Goal: Contribute content: Contribute content

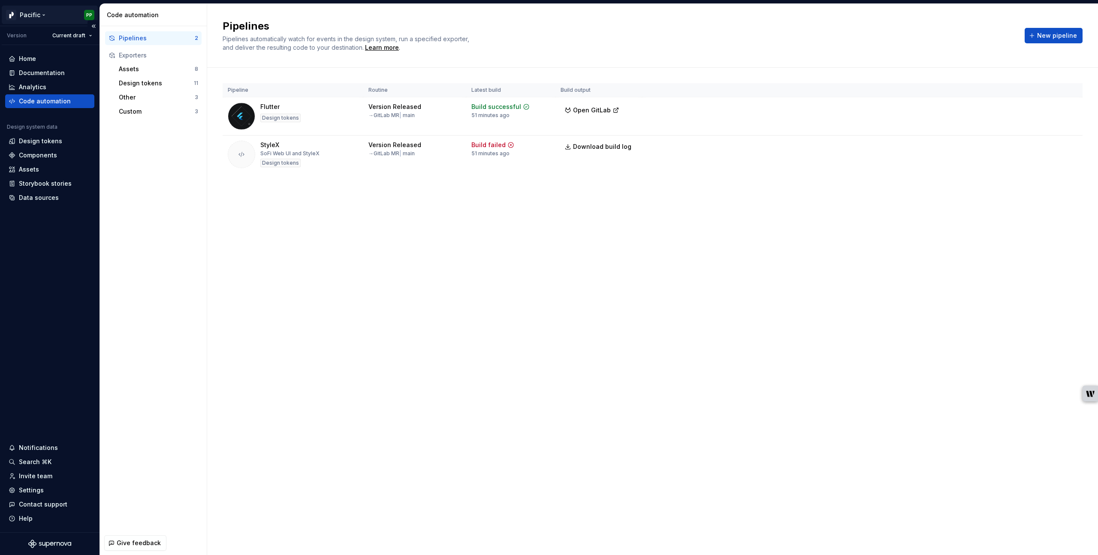
click at [43, 15] on html "Pacific PP Version Current draft Home Documentation Analytics Code automation D…" at bounding box center [549, 277] width 1098 height 555
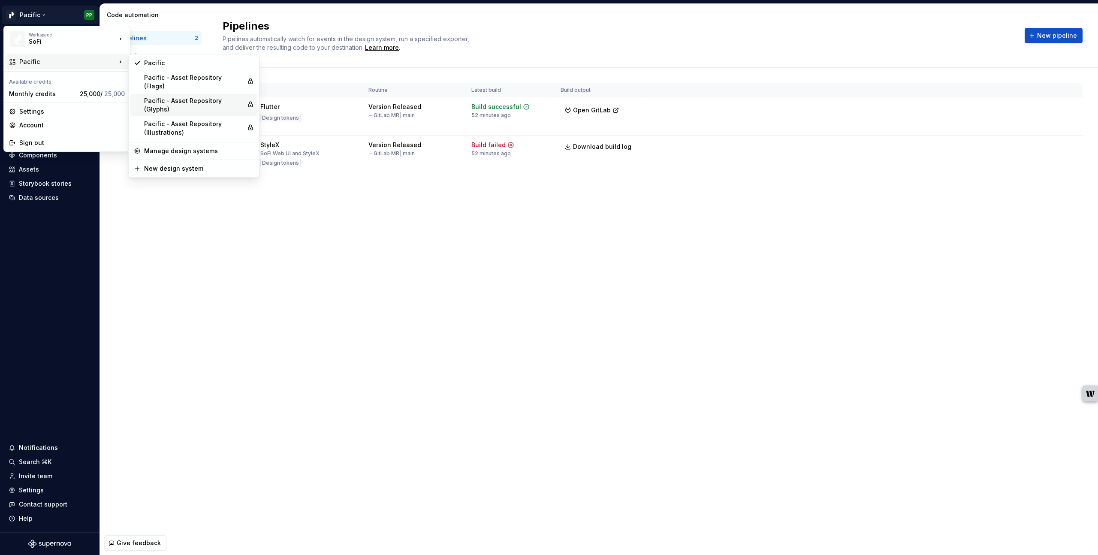
click at [181, 96] on div "Pacific - Asset Repository (Glyphs)" at bounding box center [193, 104] width 99 height 17
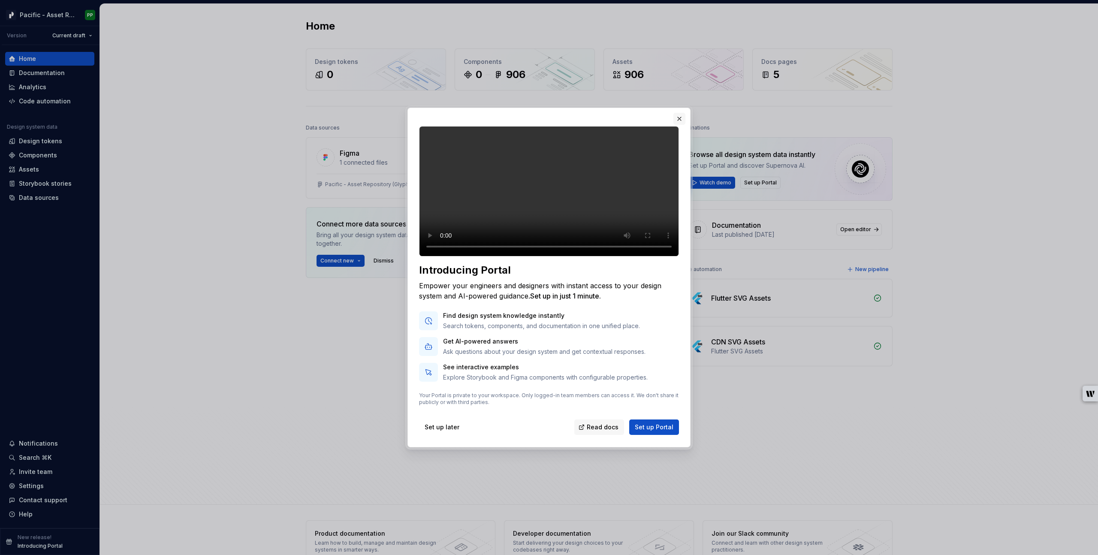
click at [681, 113] on button "button" at bounding box center [679, 119] width 12 height 12
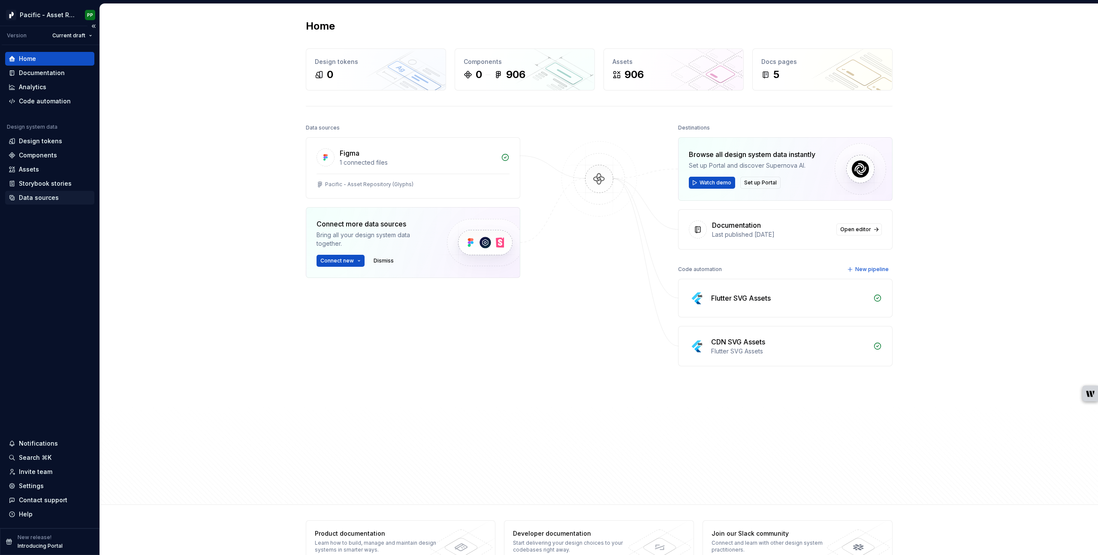
click at [53, 201] on div "Data sources" at bounding box center [39, 197] width 40 height 9
click at [55, 199] on div "Data sources" at bounding box center [39, 197] width 40 height 9
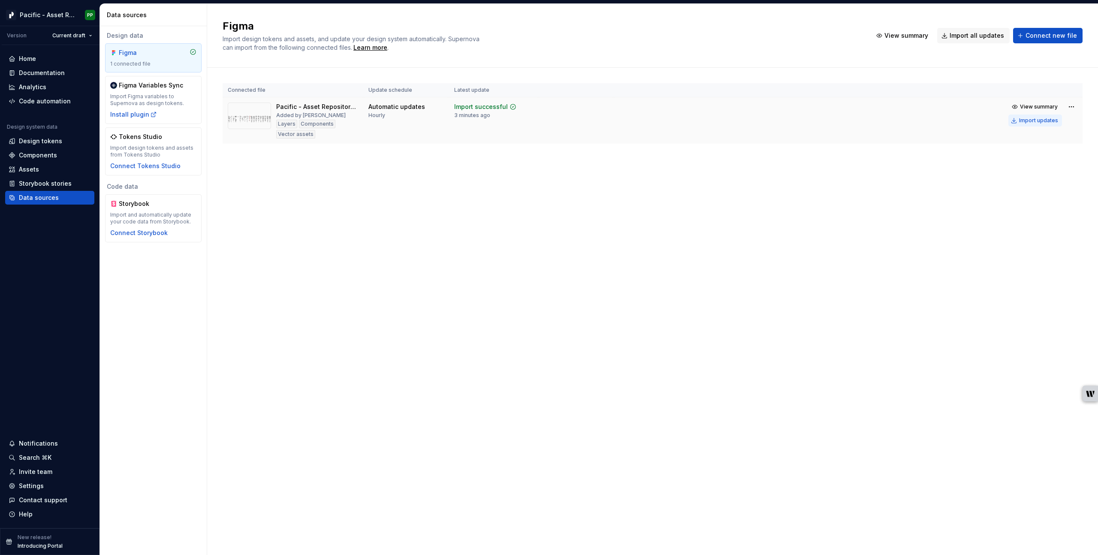
click at [741, 121] on div "Import updates" at bounding box center [1038, 120] width 39 height 7
click at [741, 120] on div "Import updates" at bounding box center [1038, 120] width 39 height 7
click at [46, 156] on div "Components" at bounding box center [38, 155] width 38 height 9
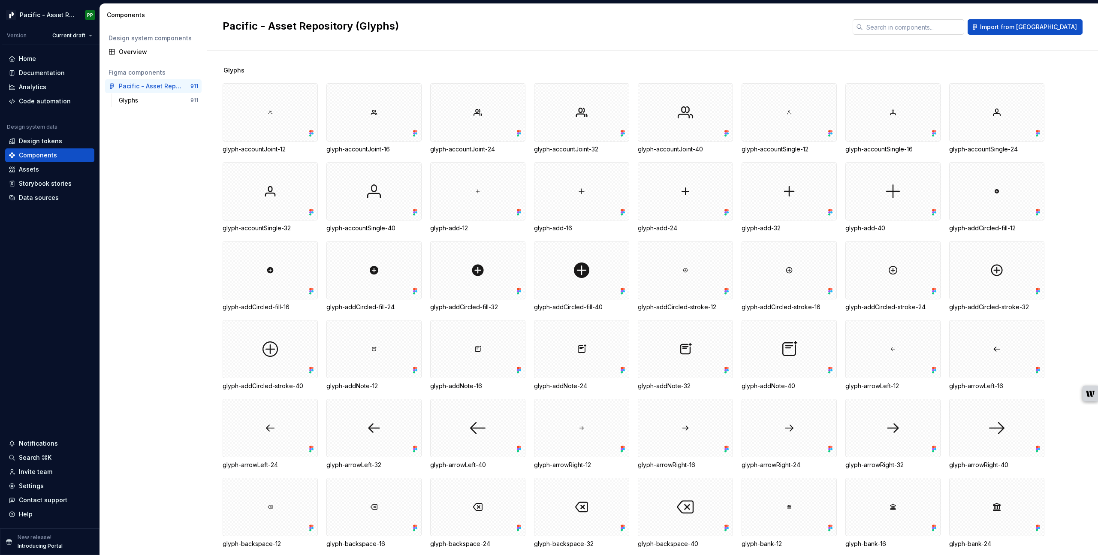
click at [741, 28] on input "text" at bounding box center [913, 26] width 101 height 15
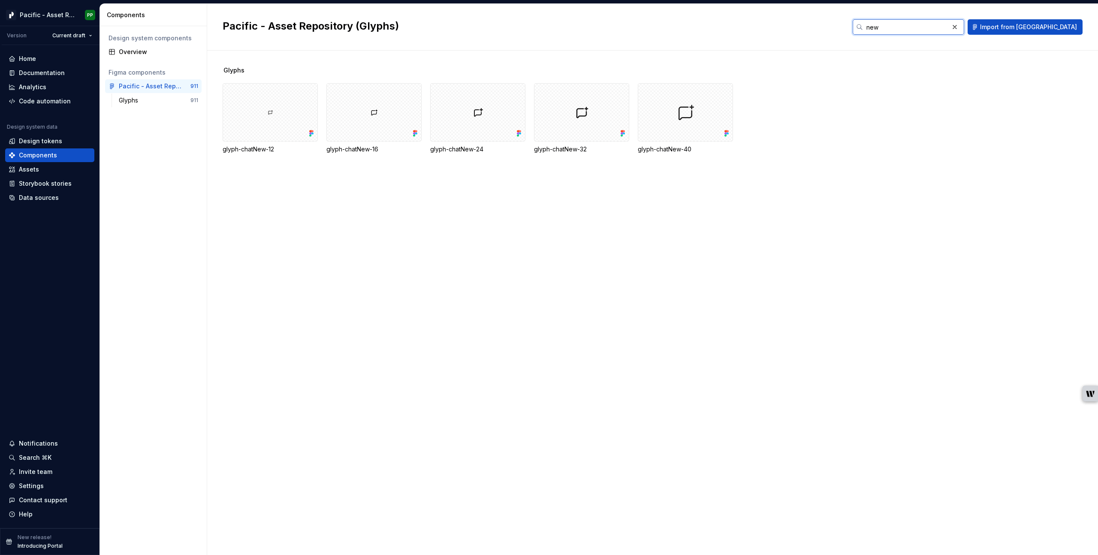
type input "new"
click at [327, 238] on div "Glyphs glyph-chatNew-12 glyph-chatNew-16 glyph-chatNew-24 glyph-chatNew-32 glyp…" at bounding box center [660, 303] width 875 height 504
click at [294, 233] on div "Glyphs glyph-chatNew-12 glyph-chatNew-16 glyph-chatNew-24 glyph-chatNew-32 glyp…" at bounding box center [660, 303] width 875 height 504
click at [299, 228] on div "Glyphs glyph-chatNew-12 glyph-chatNew-16 glyph-chatNew-24 glyph-chatNew-32 glyp…" at bounding box center [660, 303] width 875 height 504
click at [56, 99] on div "Code automation" at bounding box center [45, 101] width 52 height 9
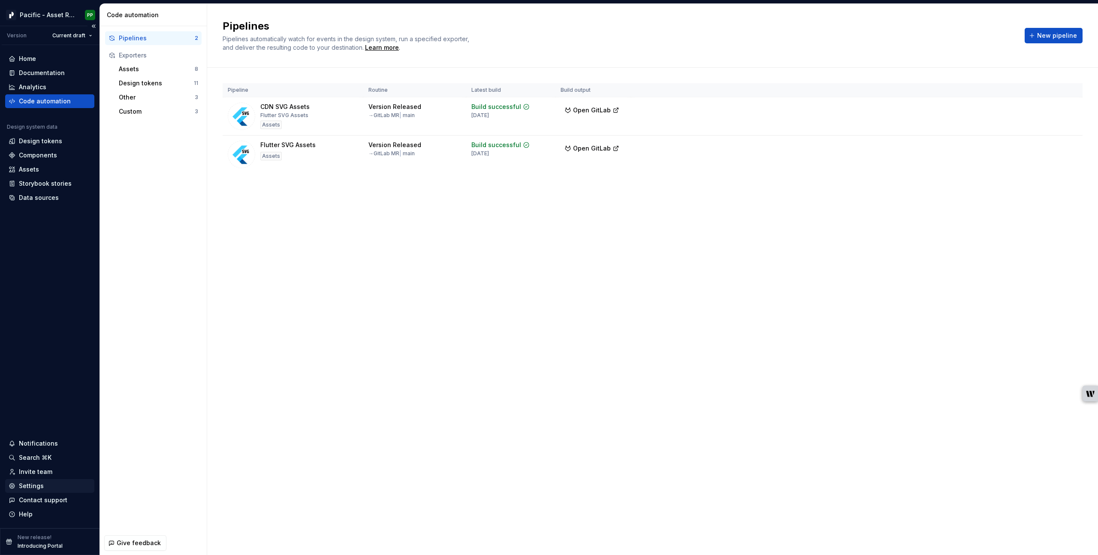
click at [34, 410] on div "Settings" at bounding box center [31, 486] width 25 height 9
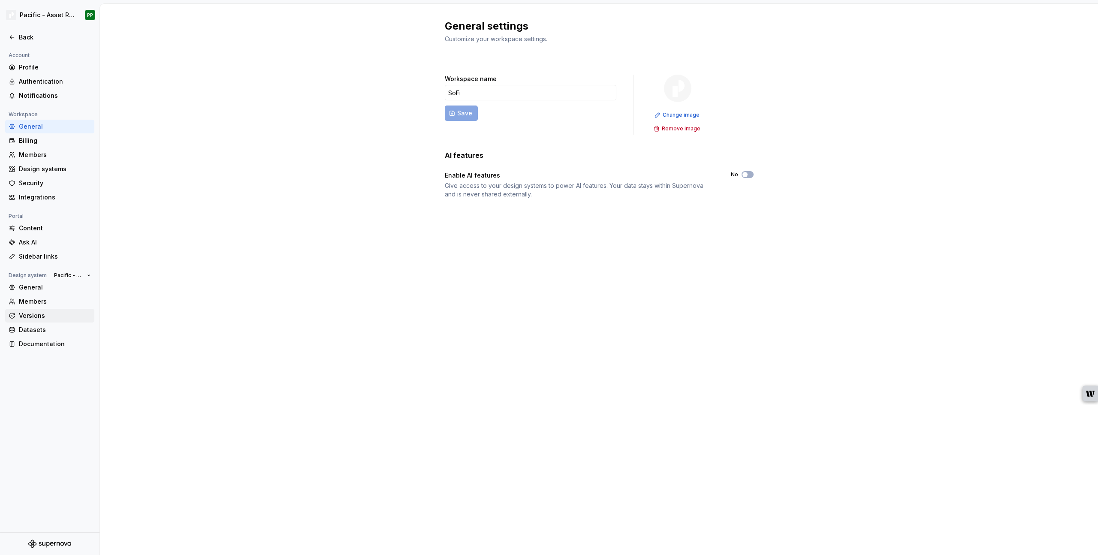
click at [34, 313] on div "Versions" at bounding box center [55, 315] width 72 height 9
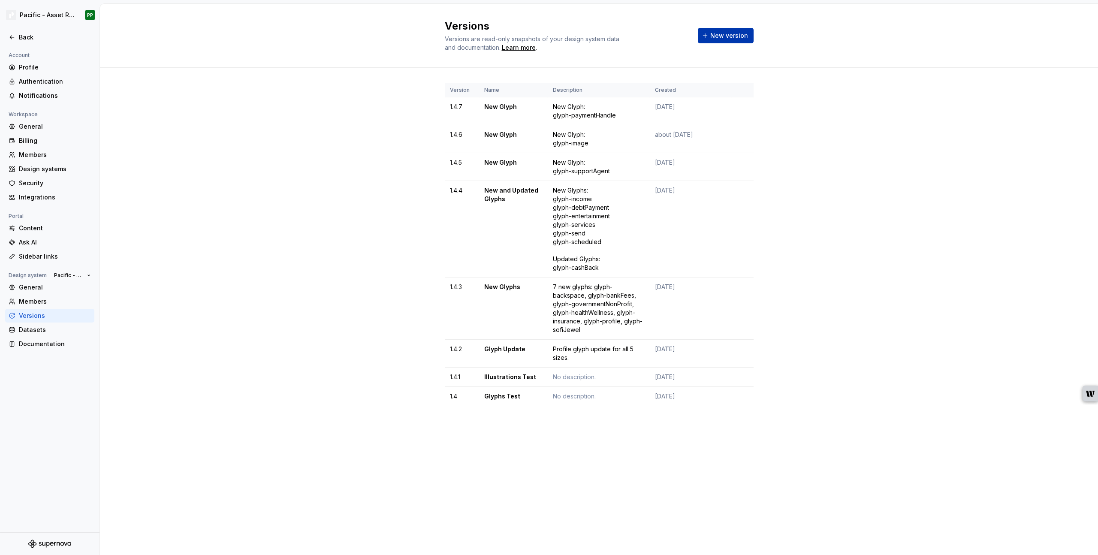
click at [720, 36] on span "New version" at bounding box center [729, 35] width 38 height 9
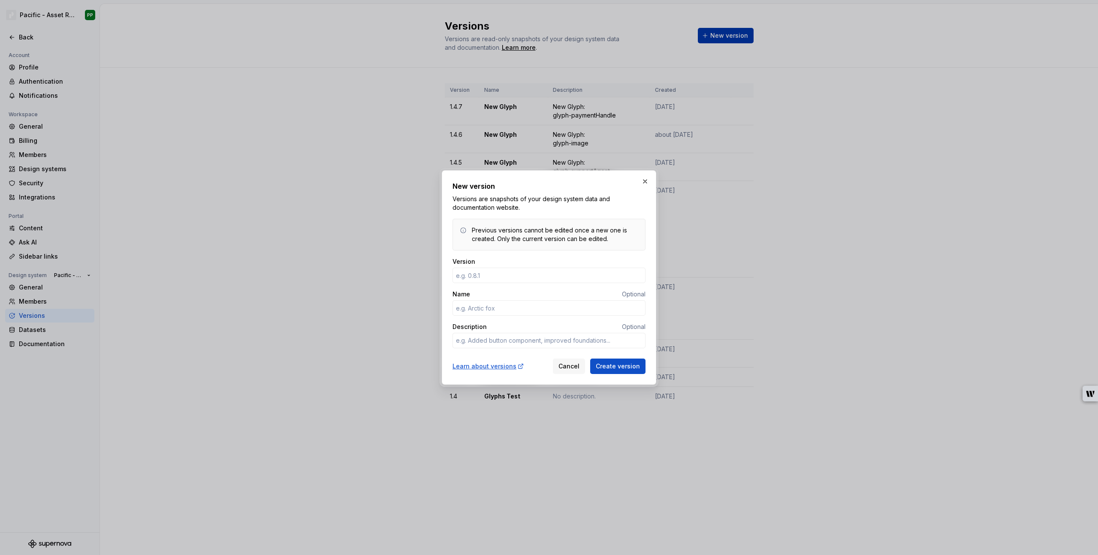
type textarea "*"
type input "1.4.8"
click at [533, 303] on input "Name" at bounding box center [548, 307] width 193 height 15
type textarea "*"
type input "New Glyph"
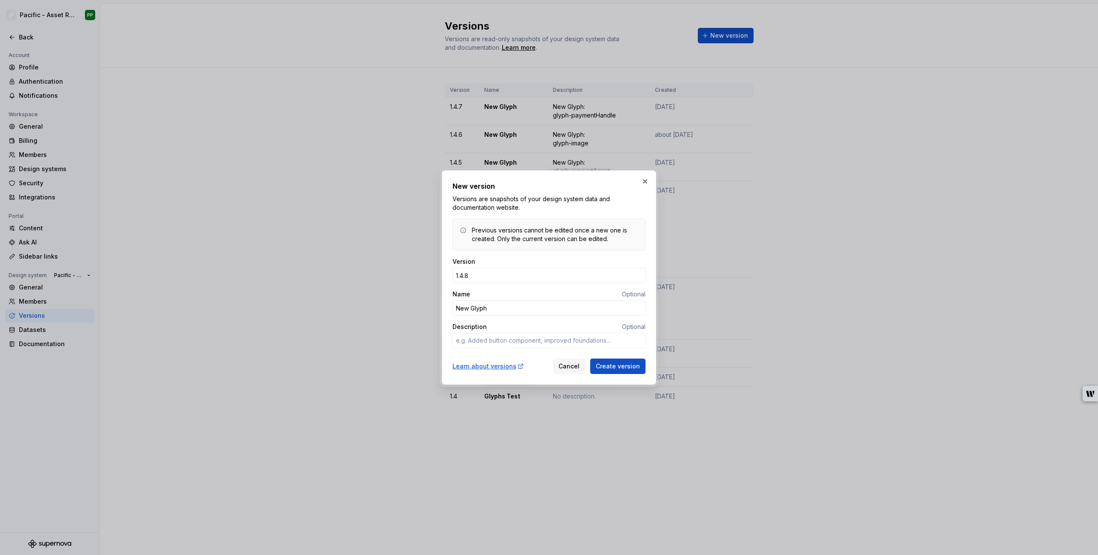
click at [483, 349] on div "Version 1.4.8 Name Optional New Glyph Description Optional" at bounding box center [548, 306] width 193 height 98
click at [488, 342] on textarea "Description" at bounding box center [548, 340] width 193 height 15
type textarea "*"
type textarea "N"
type textarea "*"
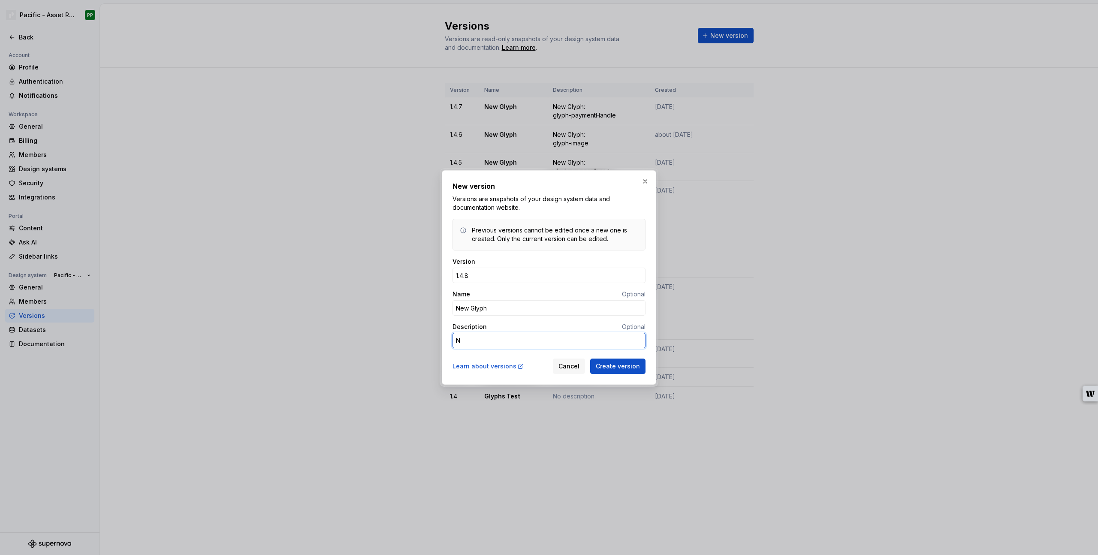
type textarea "Ne"
type textarea "*"
type textarea "New"
type textarea "*"
type textarea "New"
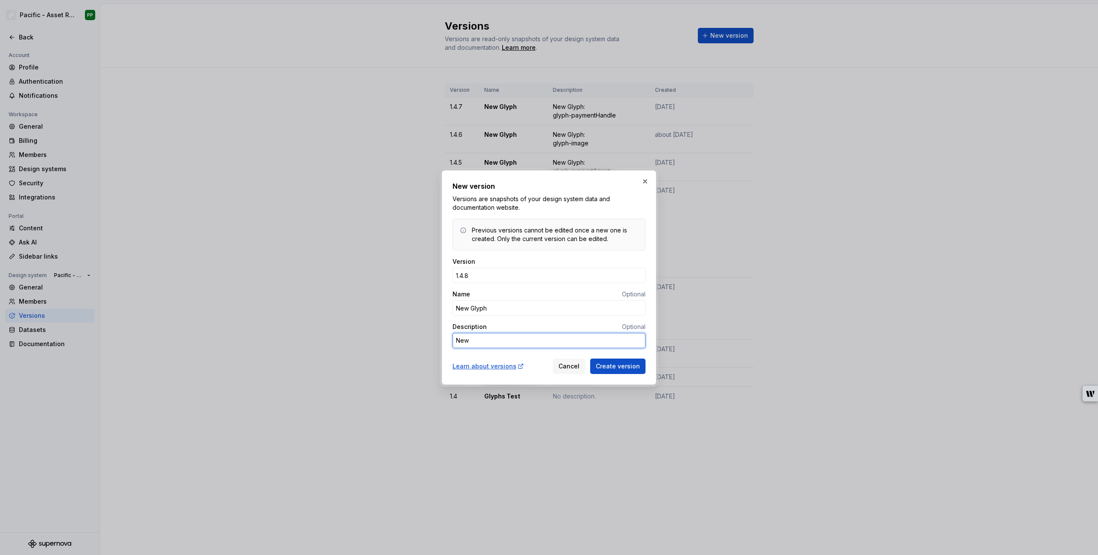
type textarea "*"
type textarea "New G"
type textarea "*"
type textarea "New G;"
type textarea "*"
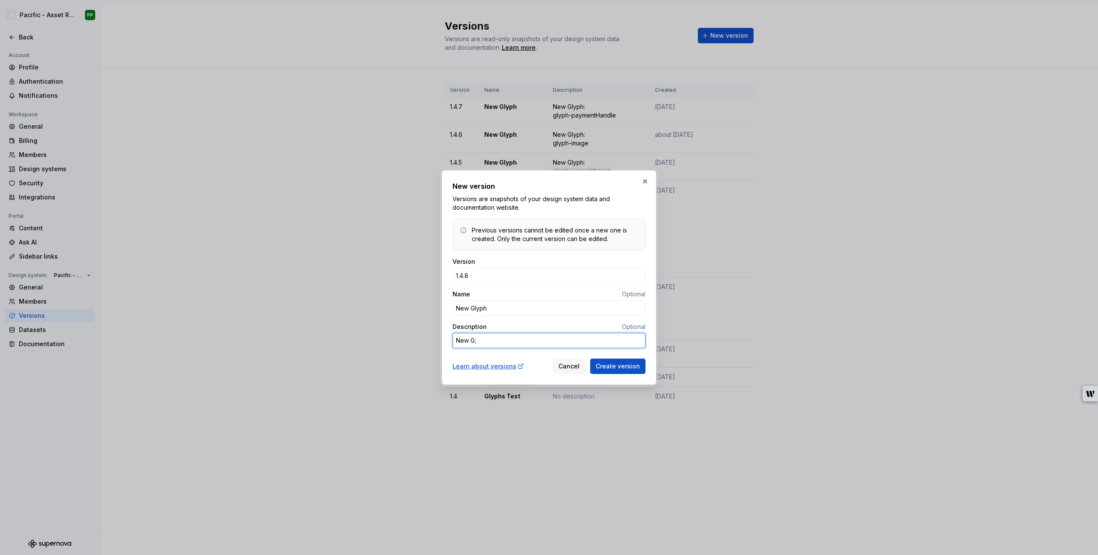
type textarea "New G;u"
type textarea "*"
type textarea "New G;up"
type textarea "*"
type textarea "New G;u"
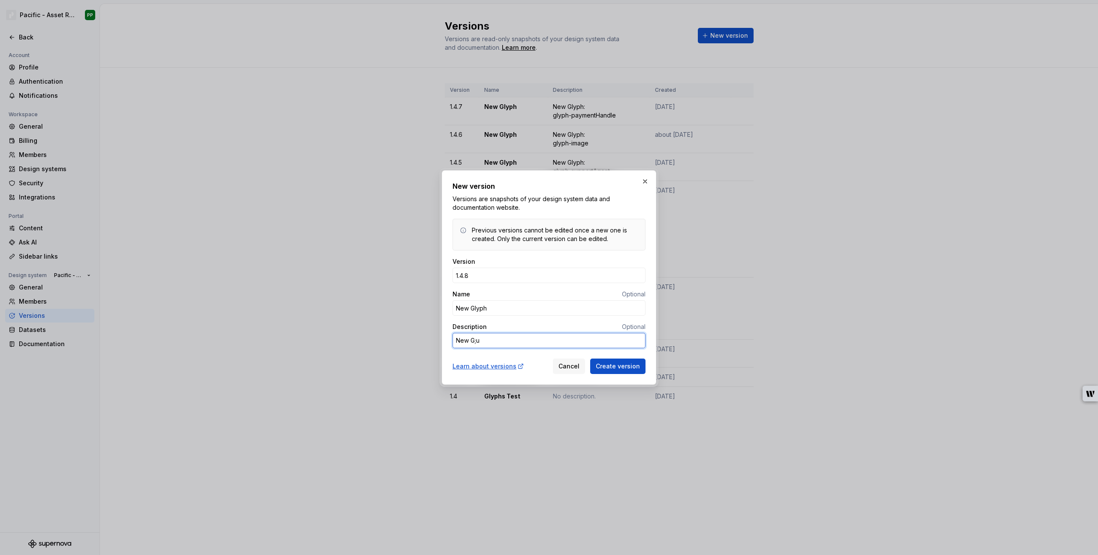
type textarea "*"
type textarea "New G;"
type textarea "*"
type textarea "New G"
type textarea "*"
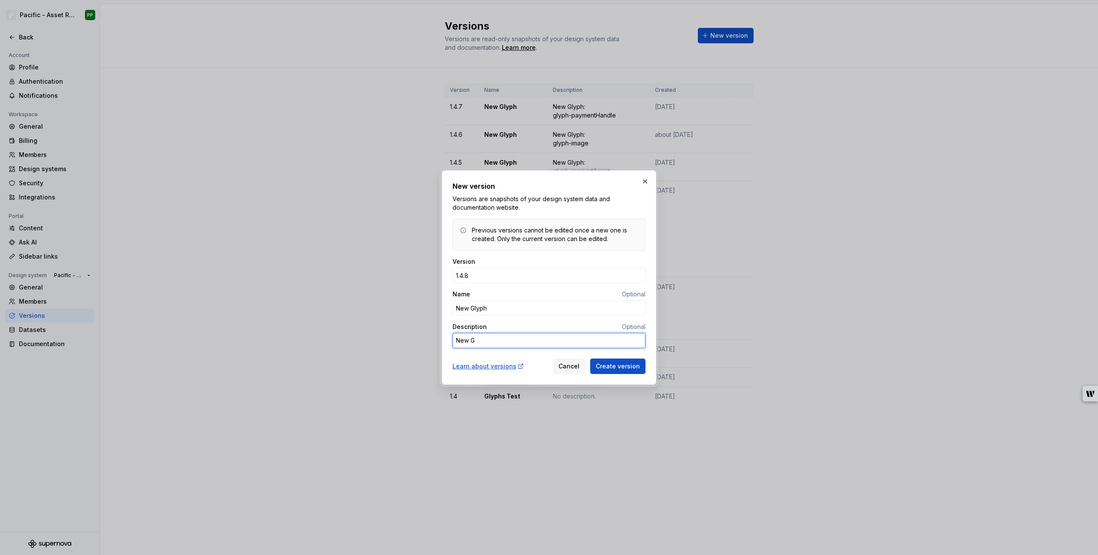
type textarea "New Gl"
type textarea "*"
type textarea "New Gly"
type textarea "*"
type textarea "New Glyp"
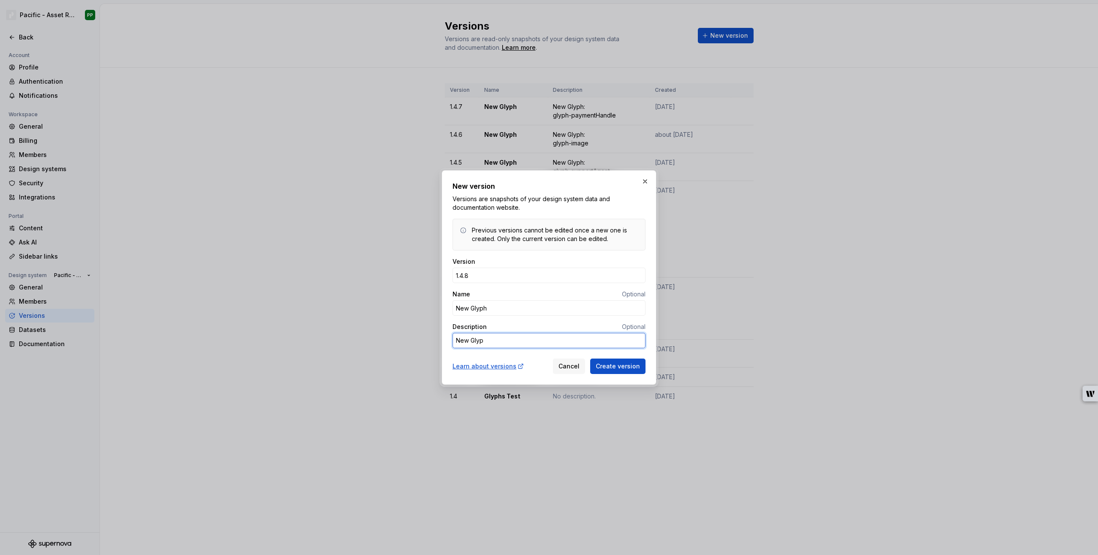
type textarea "*"
type textarea "New Glyph"
type textarea "*"
type textarea "New Glyph:"
type textarea "*"
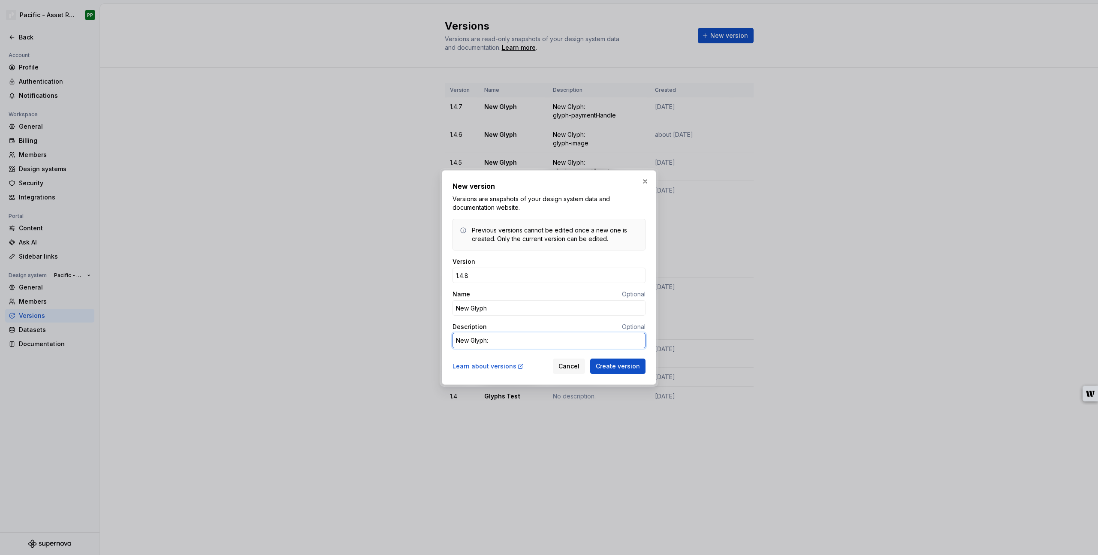
type textarea "New Glyph:"
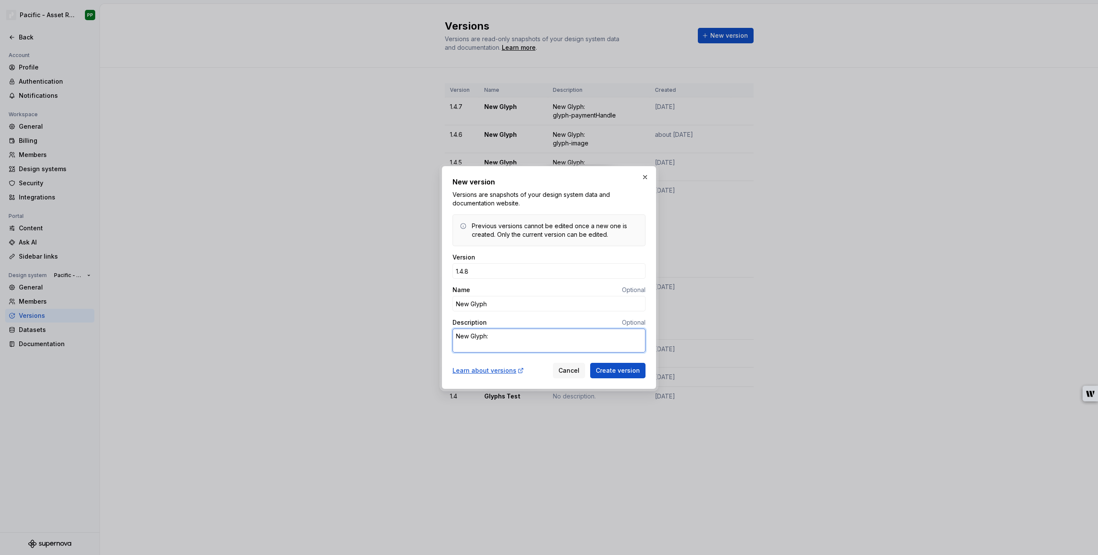
paste textarea "glyph-chatNew-24"
type textarea "*"
type textarea "New Glyph: glyph-chatNew-24"
type textarea "*"
type textarea "New Glyph: glyph-chatNew-2"
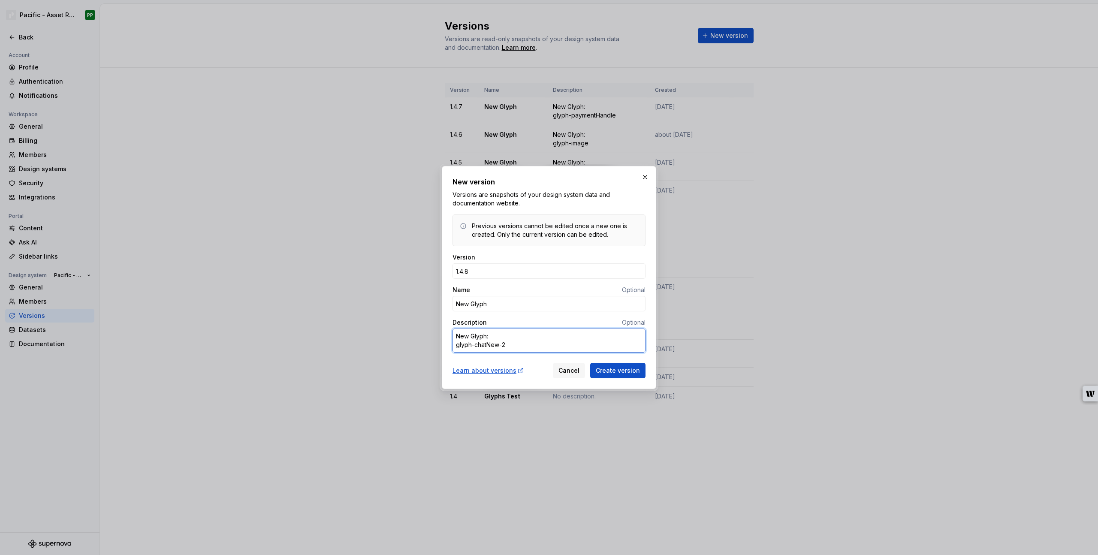
type textarea "*"
type textarea "New Glyph: glyph-chatNew-"
type textarea "*"
type textarea "New Glyph: glyph-chatNew"
type textarea "*"
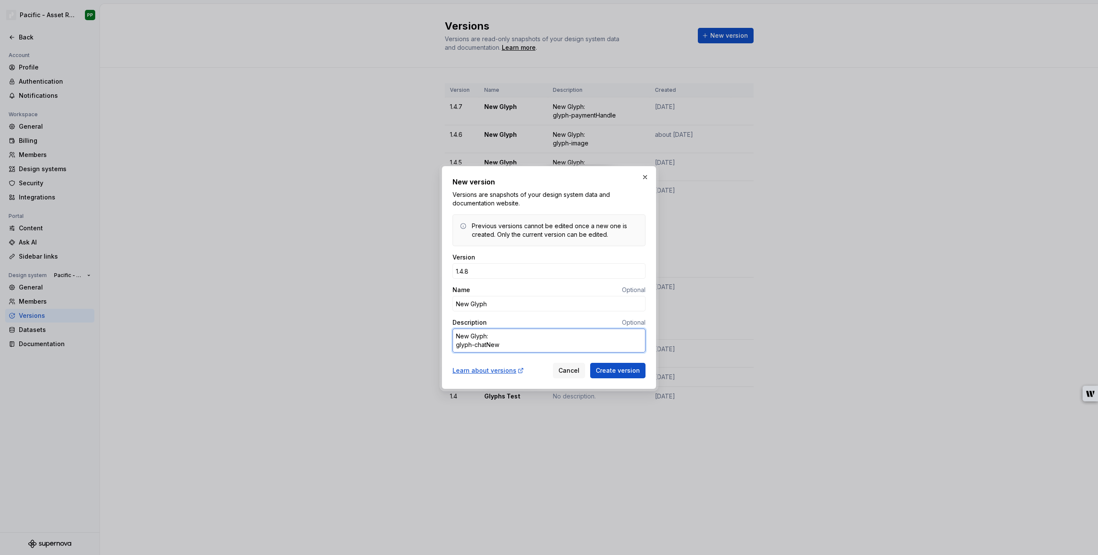
type textarea "New Glyph: glyph-chatNe"
type textarea "*"
type textarea "New Glyph: glyph-chatNew"
click at [511, 345] on textarea "New Glyph: glyph-chatNew" at bounding box center [548, 340] width 193 height 24
type textarea "*"
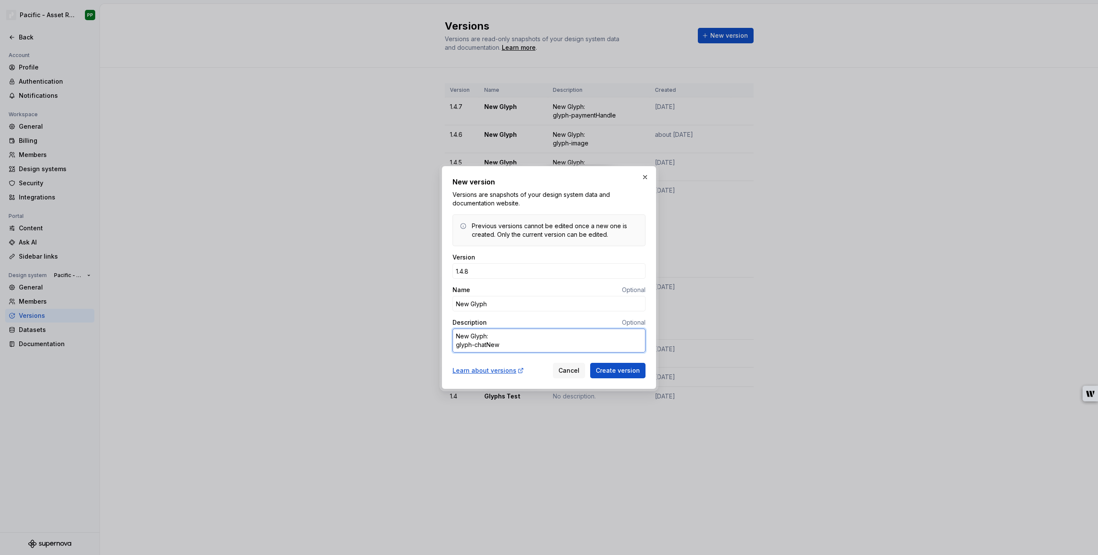
click at [521, 334] on textarea "New Glyph: glyph-chatNew" at bounding box center [548, 340] width 193 height 24
click at [527, 348] on textarea "New Glyph: glyph-chatNew" at bounding box center [548, 340] width 193 height 24
click at [507, 338] on textarea "New Glyph: glyph-chatNew" at bounding box center [548, 340] width 193 height 24
click at [515, 349] on textarea "New Glyph: glyph-chatNew" at bounding box center [548, 340] width 193 height 24
type textarea "New Glyph: glyph-chatNew"
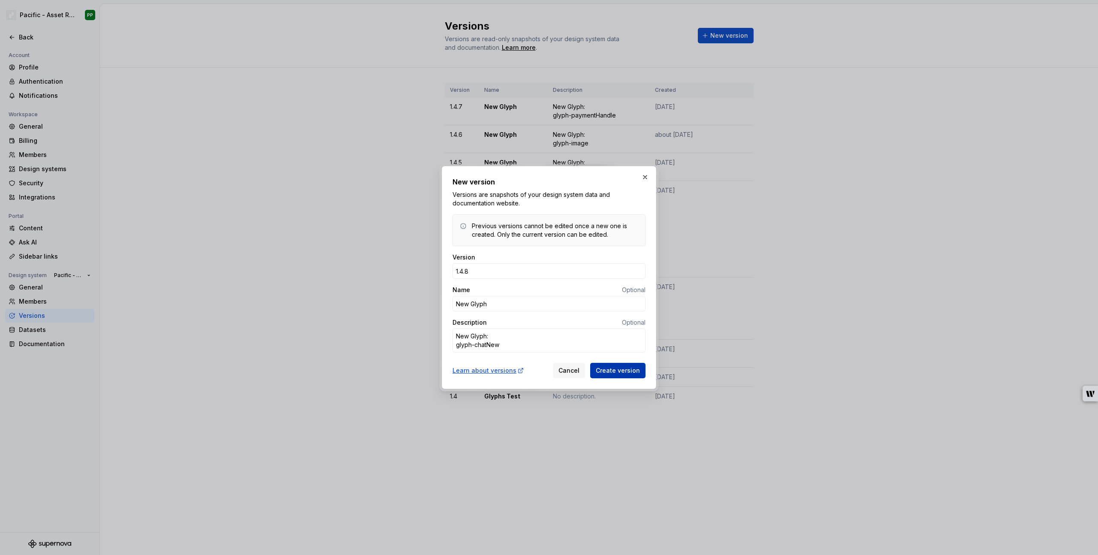
click at [617, 372] on span "Create version" at bounding box center [618, 370] width 44 height 9
type textarea "*"
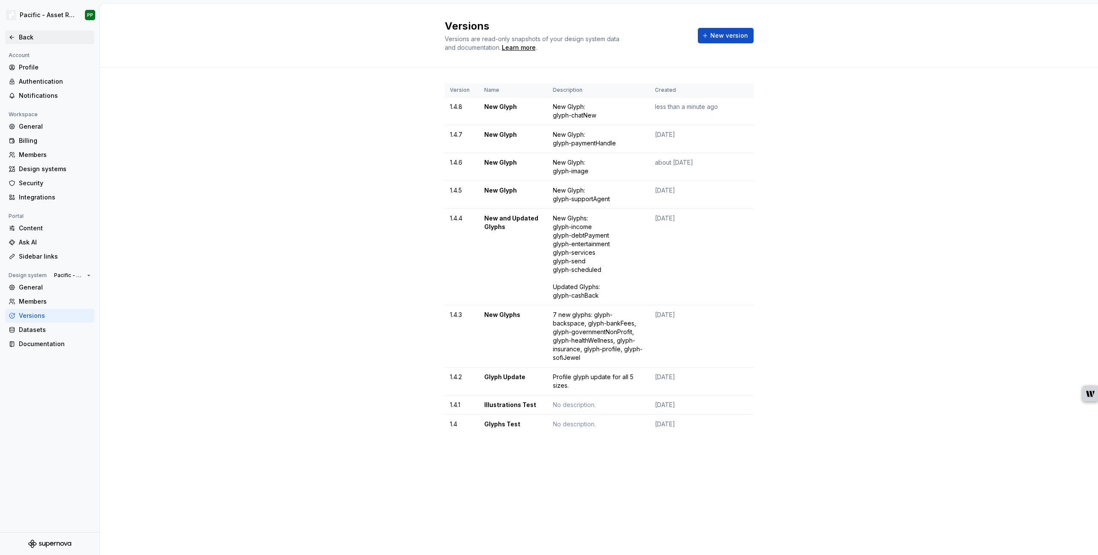
click at [12, 36] on icon at bounding box center [12, 37] width 7 height 7
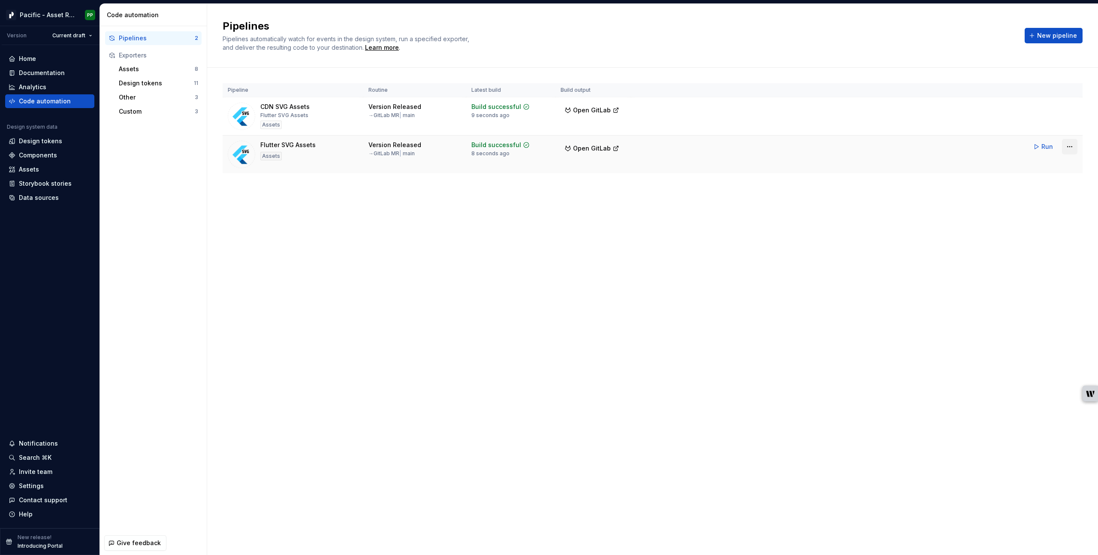
click at [741, 148] on html "Pacific - Asset Repository (Glyphs) PP Version Current draft Home Documentation…" at bounding box center [549, 277] width 1098 height 555
click at [741, 253] on html "Pacific - Asset Repository (Glyphs) PP Version Current draft Home Documentation…" at bounding box center [549, 277] width 1098 height 555
click at [709, 378] on div "Pipelines Pipelines automatically watch for events in the design system, run a …" at bounding box center [652, 279] width 891 height 551
click at [596, 304] on div "Pipelines Pipelines automatically watch for events in the design system, run a …" at bounding box center [652, 279] width 891 height 551
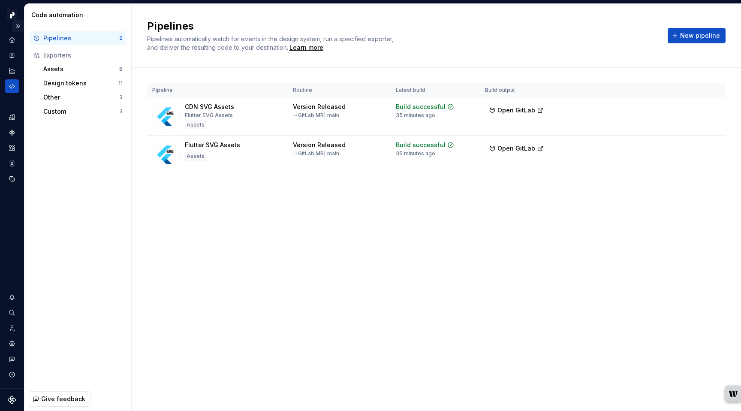
click at [16, 25] on button "Expand sidebar" at bounding box center [18, 26] width 12 height 12
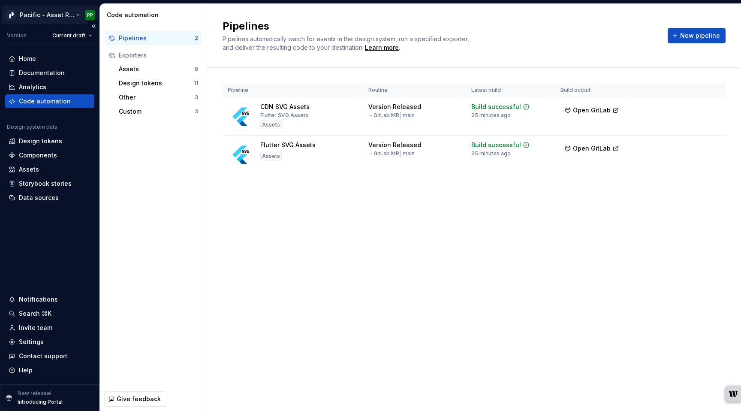
click at [57, 15] on html "Pacific - Asset Repository (Glyphs) PP Version Current draft Home Documentation…" at bounding box center [370, 205] width 741 height 411
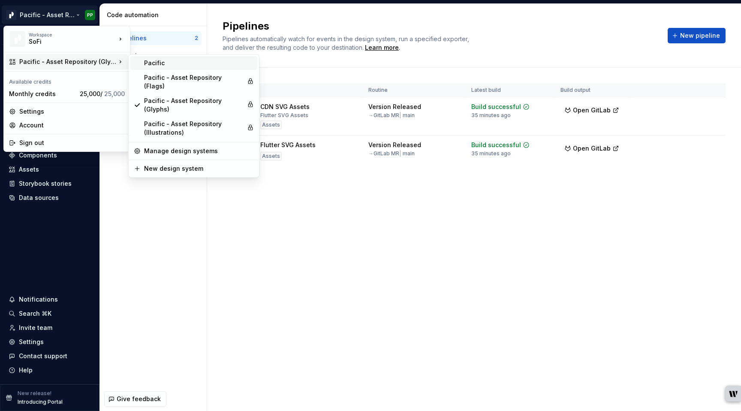
click at [153, 64] on div "Pacific" at bounding box center [199, 63] width 110 height 9
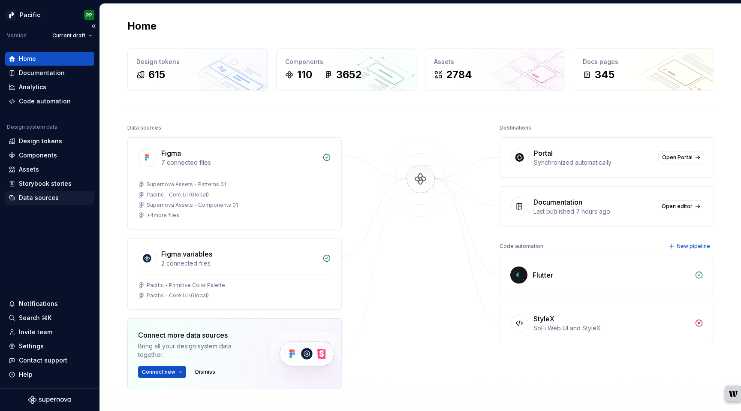
click at [40, 195] on div "Data sources" at bounding box center [39, 197] width 40 height 9
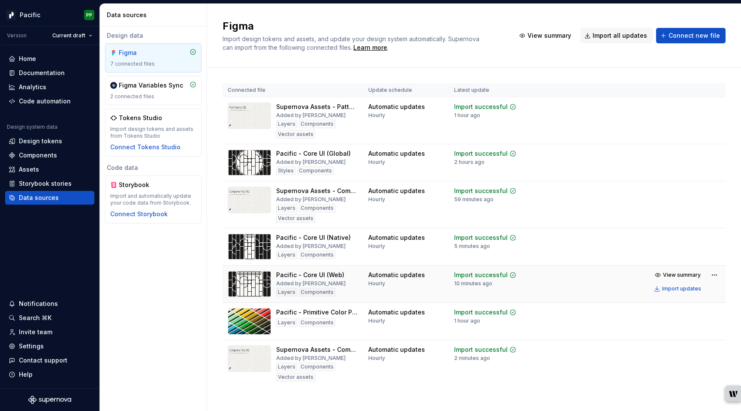
scroll to position [8, 0]
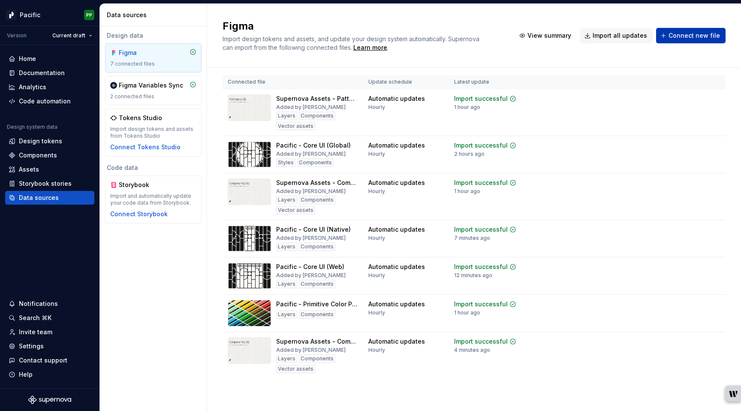
click at [693, 37] on span "Connect new file" at bounding box center [693, 35] width 51 height 9
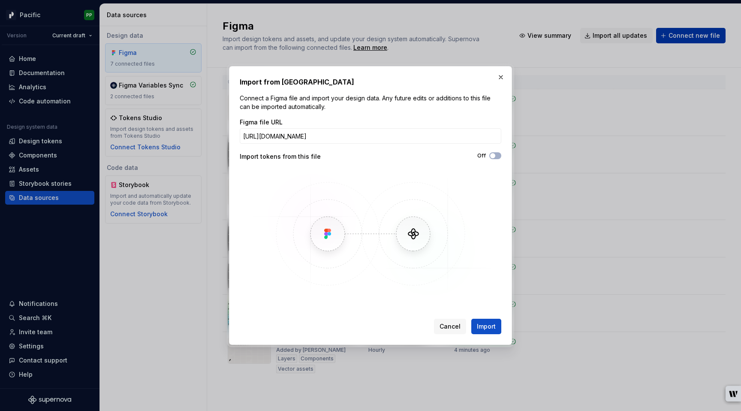
scroll to position [0, 125]
type input "[URL][DOMAIN_NAME]"
click at [496, 326] on button "Import" at bounding box center [486, 326] width 30 height 15
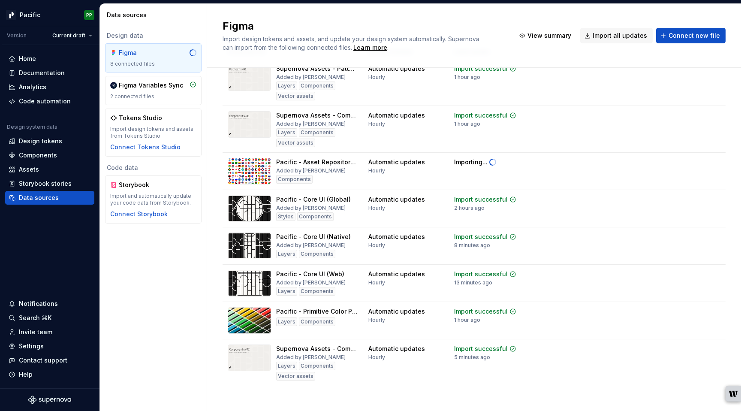
scroll to position [39, 0]
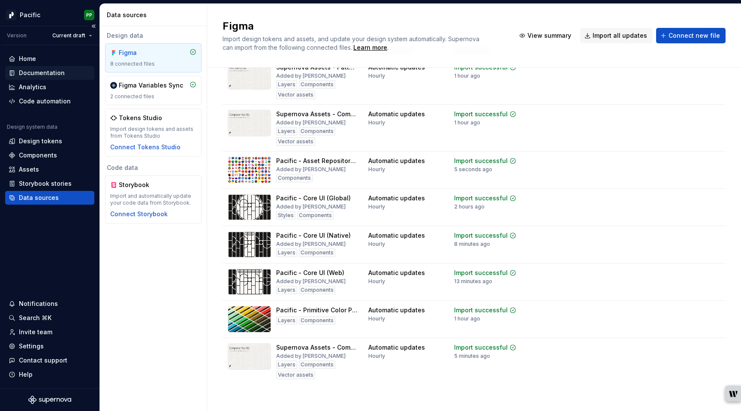
click at [54, 74] on div "Documentation" at bounding box center [42, 73] width 46 height 9
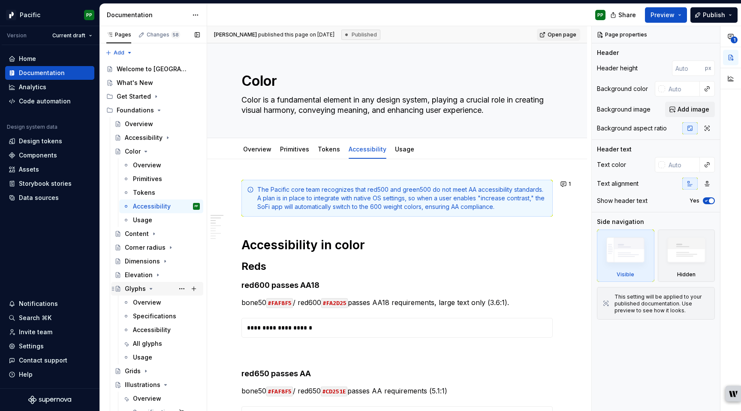
scroll to position [19, 0]
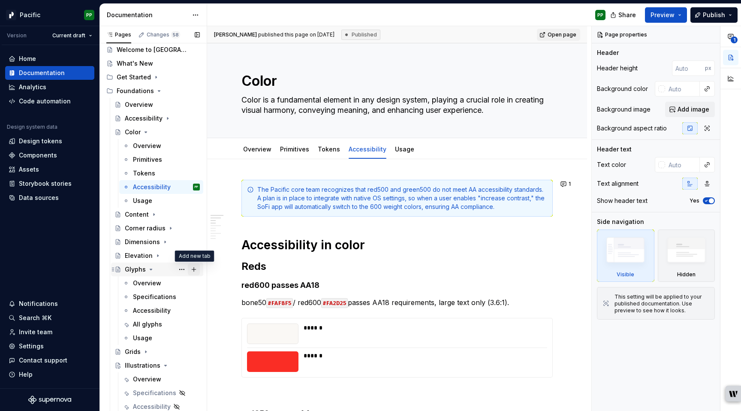
click at [193, 271] on button "Page tree" at bounding box center [194, 269] width 12 height 12
type textarea "*"
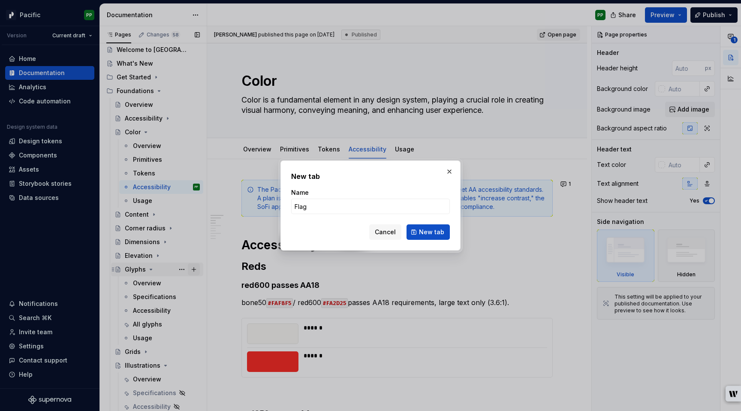
type input "Flags"
click at [423, 234] on span "New tab" at bounding box center [431, 232] width 25 height 9
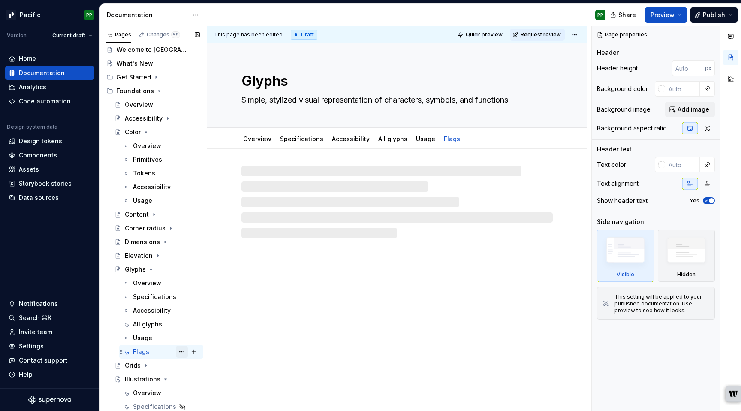
click at [183, 351] on button "Page tree" at bounding box center [182, 352] width 12 height 12
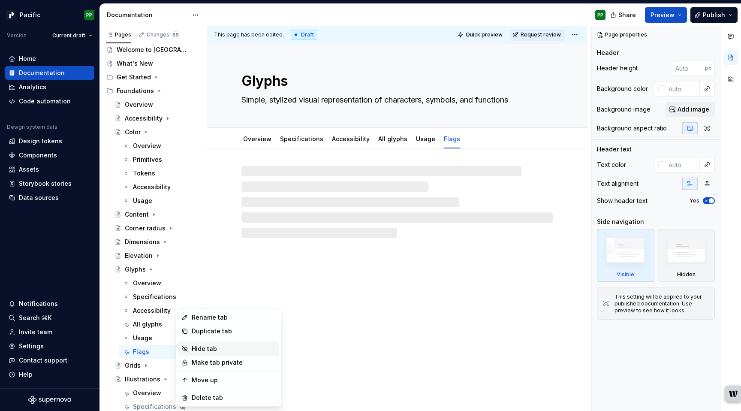
click at [215, 348] on div "Hide tab" at bounding box center [234, 348] width 84 height 9
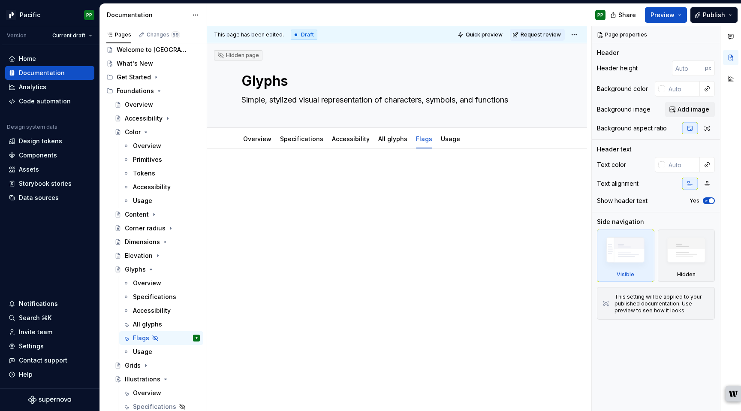
click at [346, 215] on div at bounding box center [397, 242] width 380 height 187
type textarea "*"
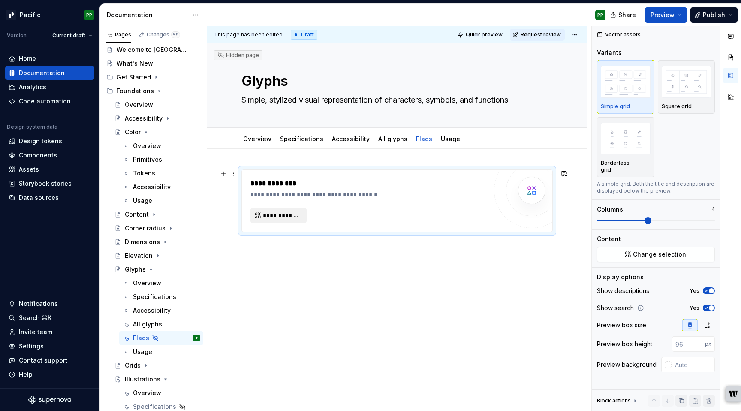
click at [279, 213] on span "**********" at bounding box center [282, 215] width 38 height 9
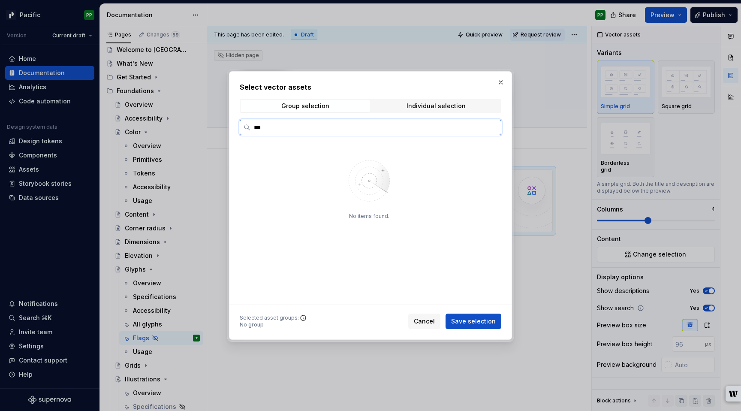
type input "****"
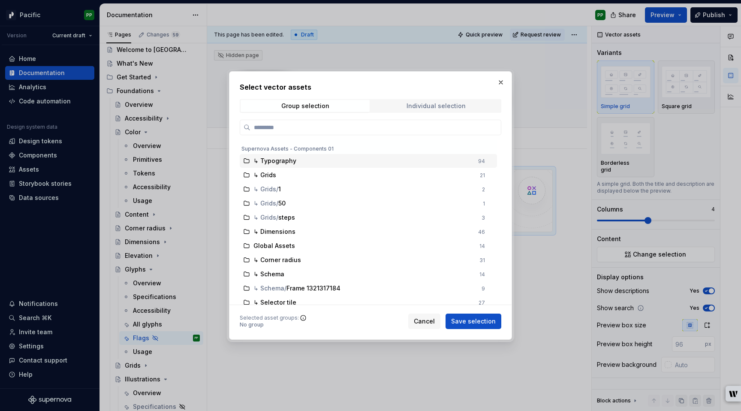
click at [421, 105] on div "Individual selection" at bounding box center [435, 105] width 59 height 7
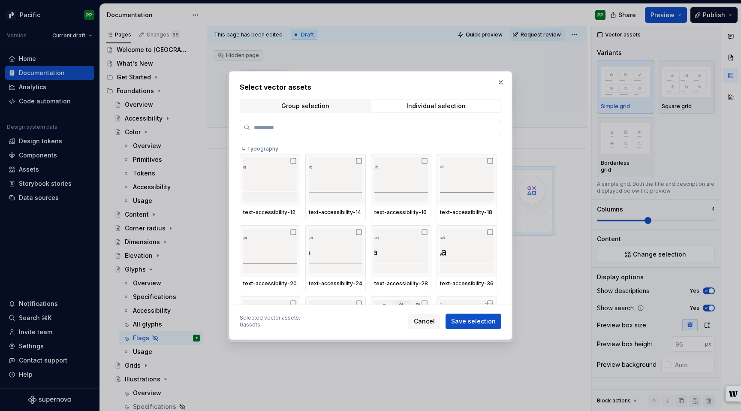
click at [394, 129] on input "search" at bounding box center [375, 127] width 250 height 9
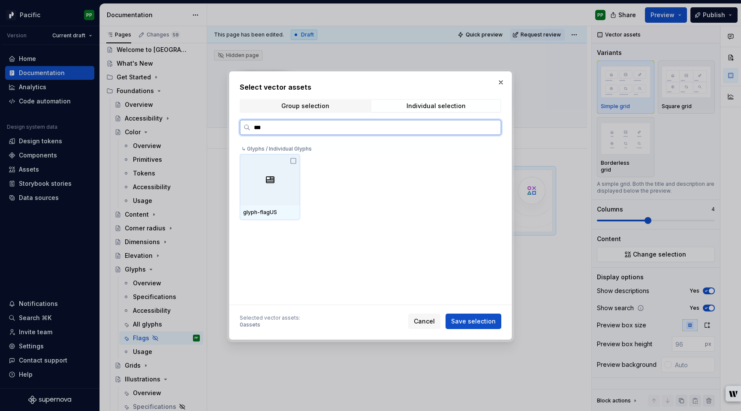
type input "****"
type textarea "*"
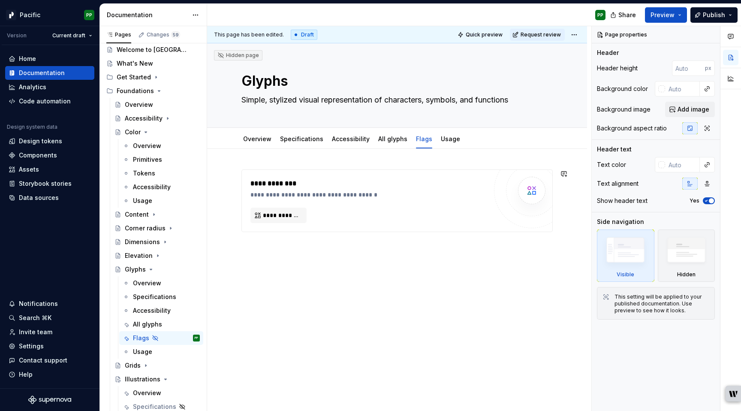
click at [361, 266] on div "**********" at bounding box center [397, 257] width 380 height 217
click at [37, 197] on div "Data sources" at bounding box center [39, 197] width 40 height 9
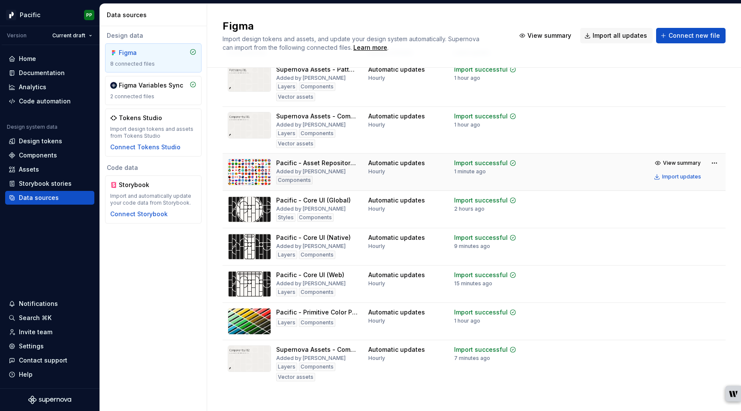
scroll to position [40, 0]
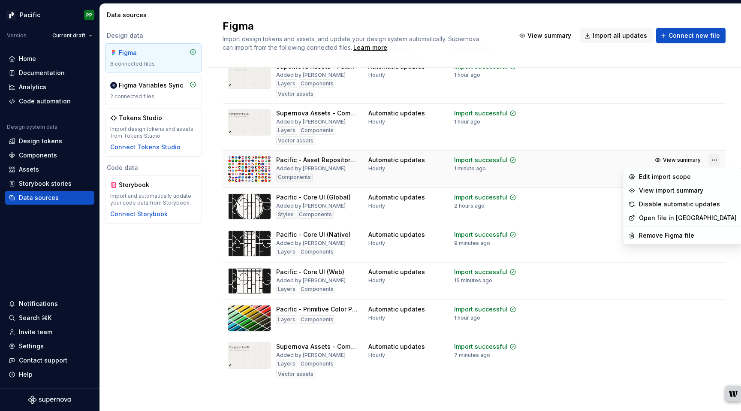
click at [712, 159] on html "Pacific PP Version Current draft Home Documentation Analytics Code automation D…" at bounding box center [370, 205] width 741 height 411
click at [673, 177] on div "Edit import scope" at bounding box center [688, 176] width 98 height 9
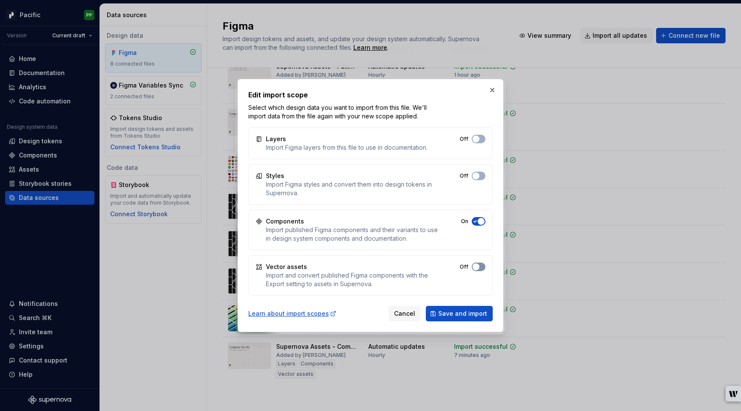
click at [477, 142] on span "button" at bounding box center [476, 138] width 7 height 7
click at [462, 315] on span "Save and import" at bounding box center [462, 313] width 49 height 9
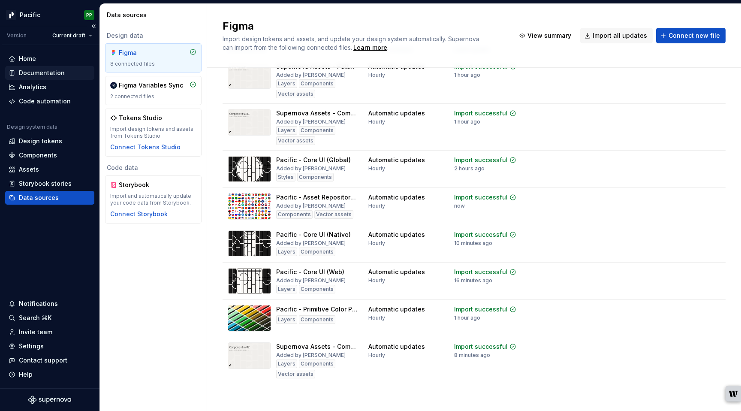
click at [40, 73] on div "Documentation" at bounding box center [42, 73] width 46 height 9
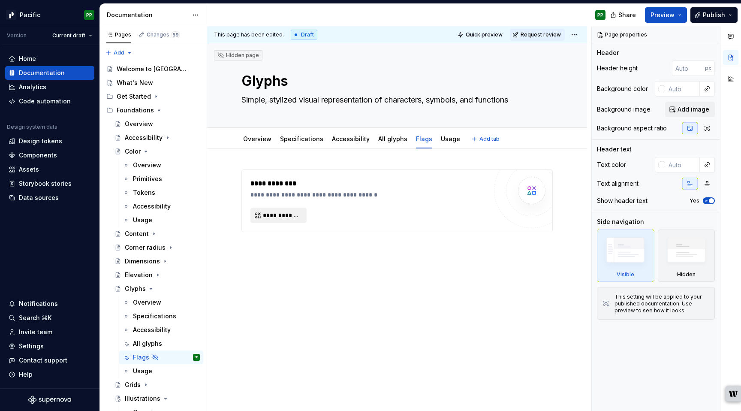
type textarea "*"
click at [280, 214] on span "**********" at bounding box center [282, 215] width 38 height 9
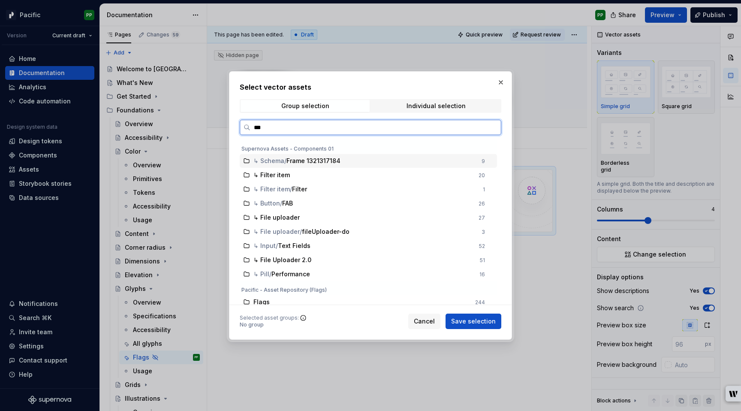
type input "****"
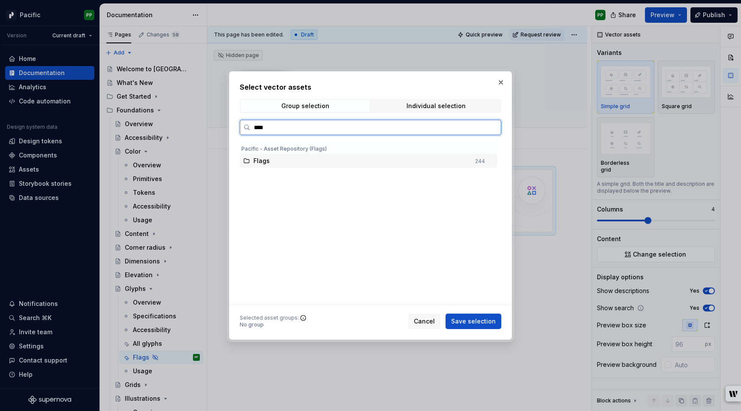
click at [339, 160] on div "Flags" at bounding box center [361, 161] width 217 height 9
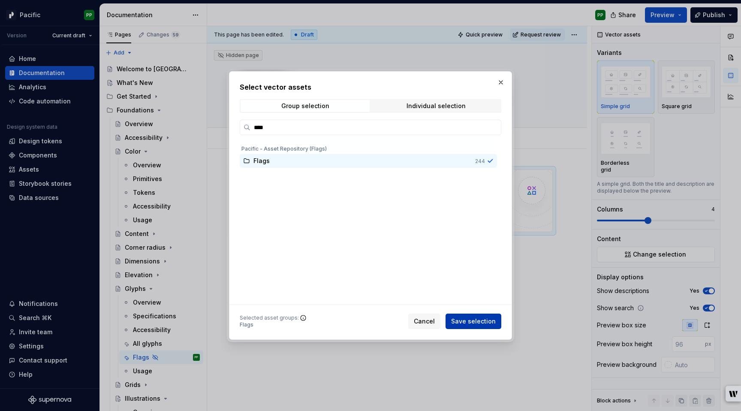
click at [488, 320] on span "Save selection" at bounding box center [473, 321] width 45 height 9
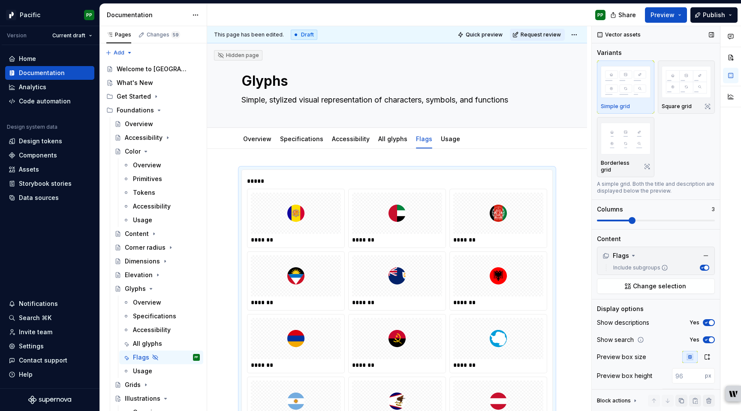
scroll to position [143, 0]
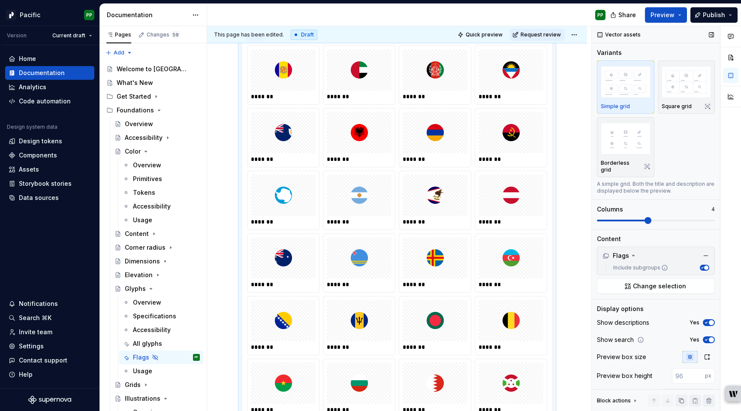
click at [651, 217] on span at bounding box center [647, 220] width 7 height 7
click at [491, 30] on button "Quick preview" at bounding box center [480, 35] width 51 height 12
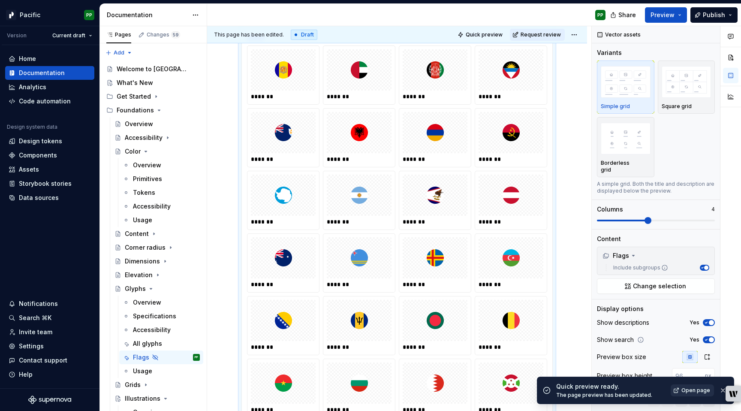
click at [700, 392] on span "Open page" at bounding box center [695, 390] width 29 height 7
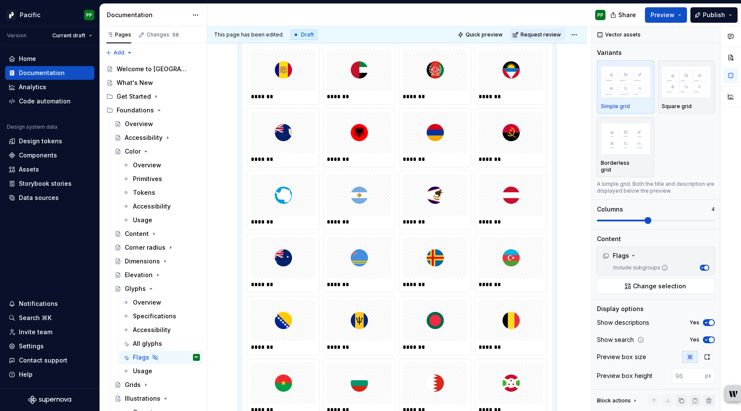
scroll to position [0, 0]
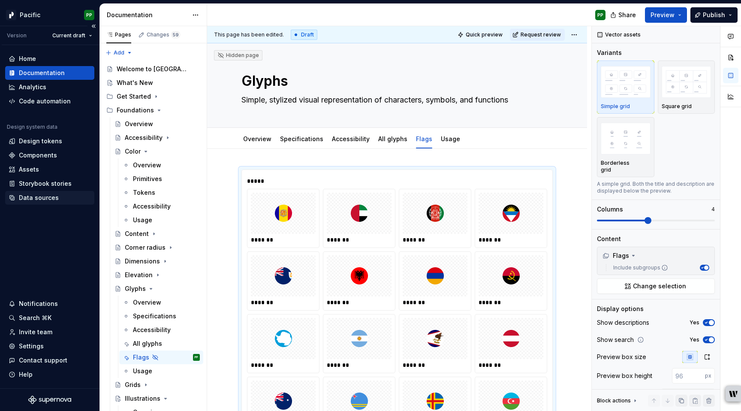
click at [48, 195] on div "Data sources" at bounding box center [39, 197] width 40 height 9
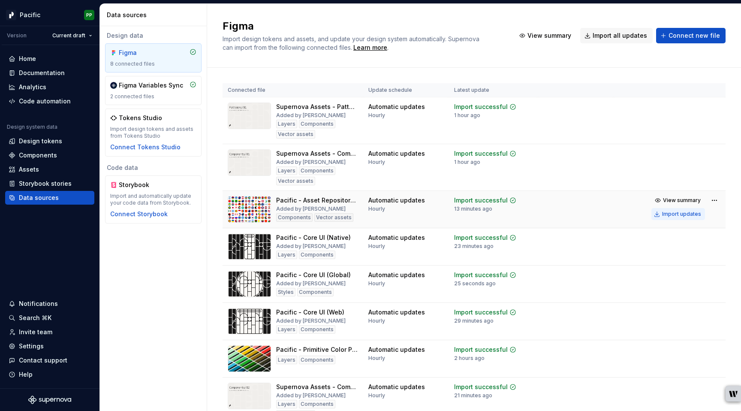
click at [677, 217] on div "Import updates" at bounding box center [681, 214] width 39 height 7
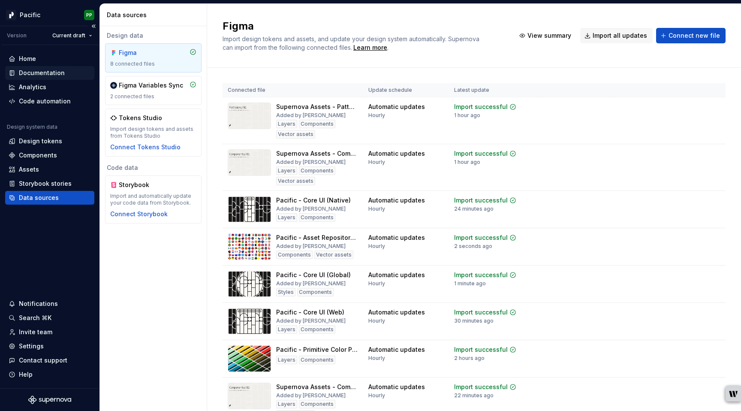
click at [47, 72] on div "Documentation" at bounding box center [42, 73] width 46 height 9
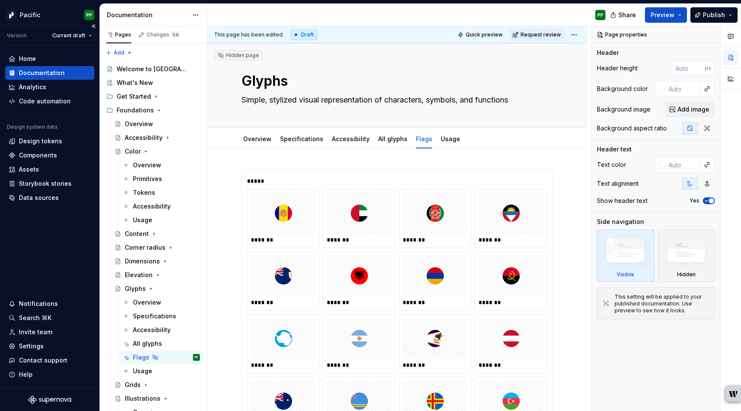
type textarea "*"
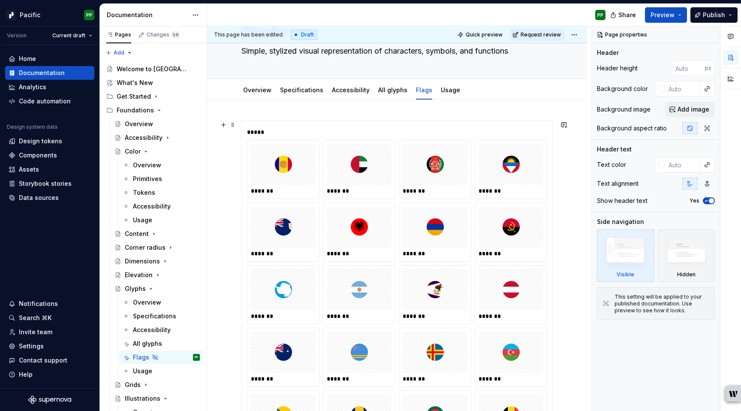
scroll to position [47, 0]
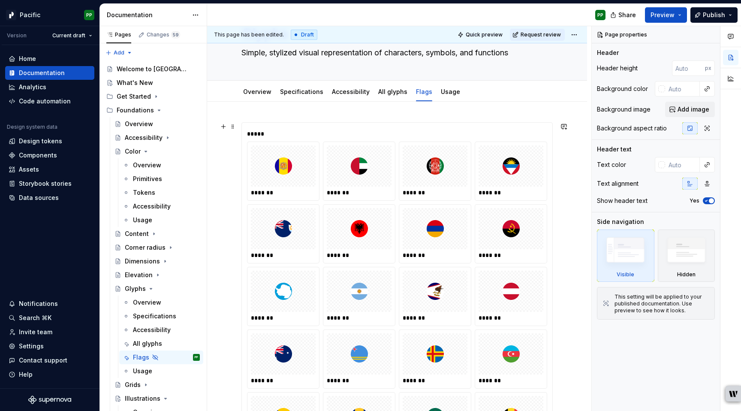
click at [280, 167] on img at bounding box center [283, 166] width 17 height 34
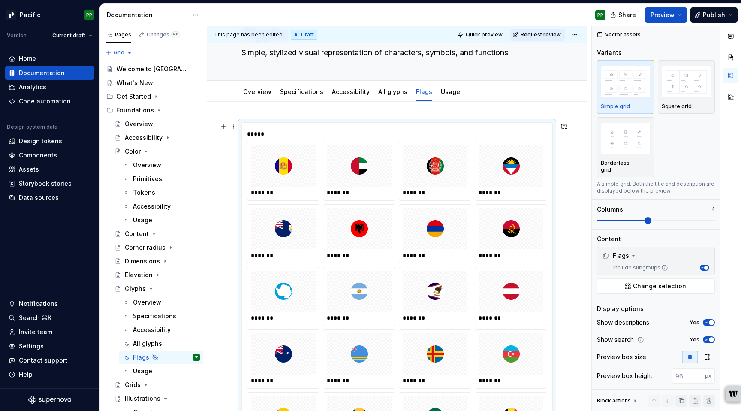
click at [292, 167] on div at bounding box center [283, 165] width 65 height 41
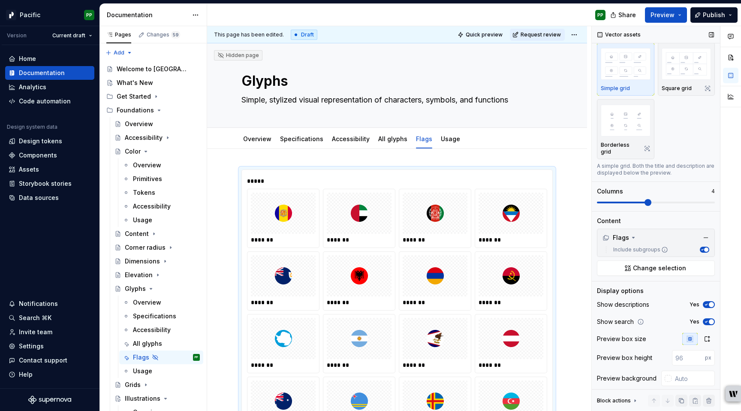
scroll to position [19, 0]
click at [688, 349] on input "number" at bounding box center [688, 356] width 33 height 15
click at [699, 349] on input "1" at bounding box center [688, 356] width 33 height 15
click at [680, 349] on input "1" at bounding box center [688, 356] width 33 height 15
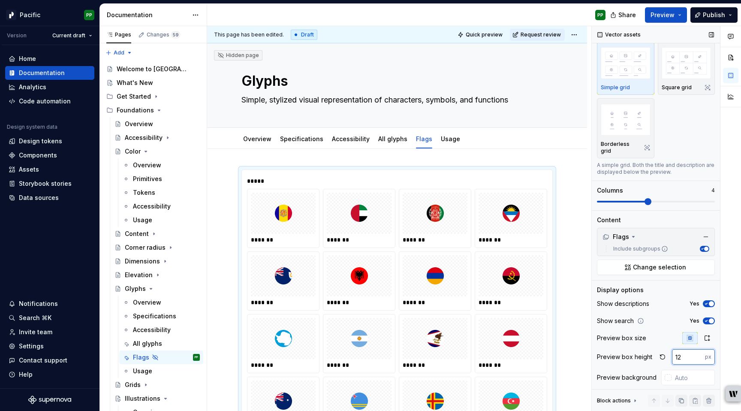
type input "1"
type input "200"
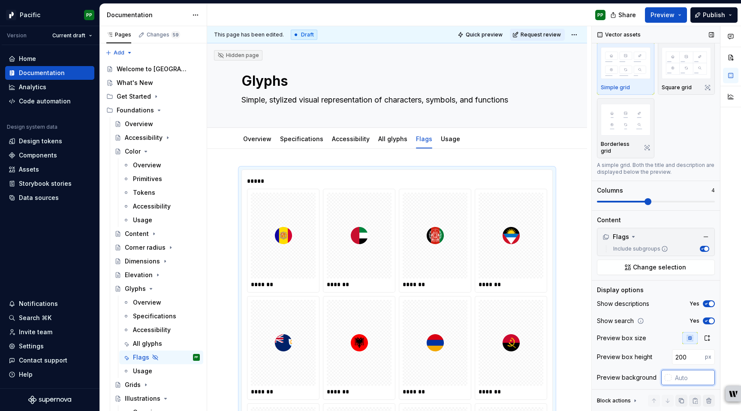
click at [686, 370] on input "text" at bounding box center [692, 377] width 43 height 15
click at [671, 374] on div at bounding box center [668, 377] width 7 height 7
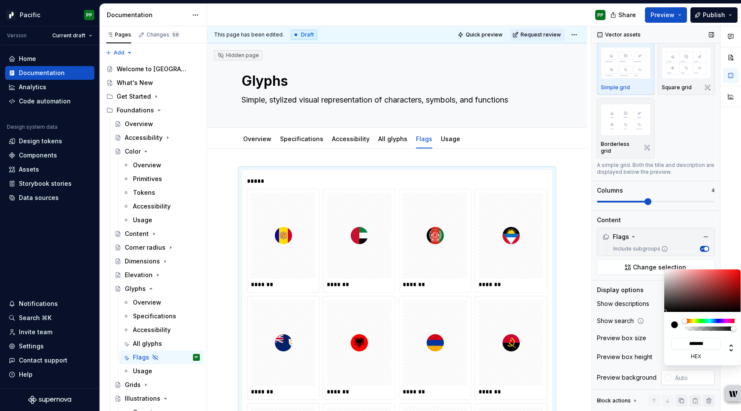
click at [671, 370] on div "Comments Open comments No comments yet Select ‘Comment’ from the block context …" at bounding box center [666, 218] width 149 height 385
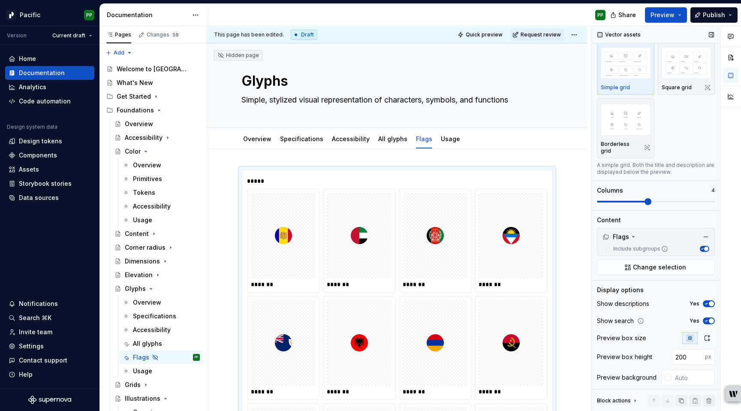
click at [711, 301] on span "button" at bounding box center [711, 303] width 5 height 5
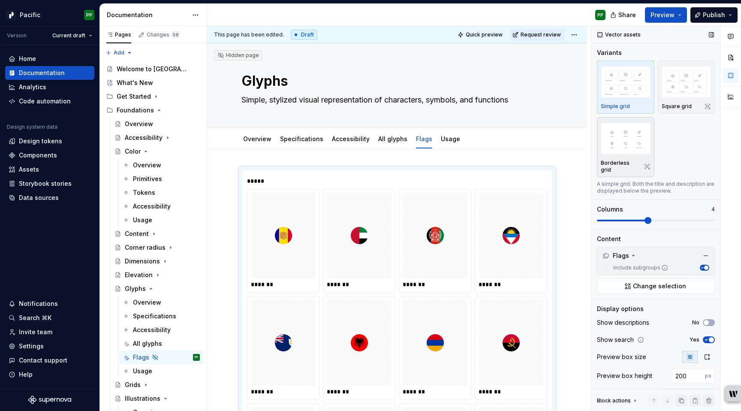
click at [618, 137] on img "button" at bounding box center [626, 138] width 50 height 31
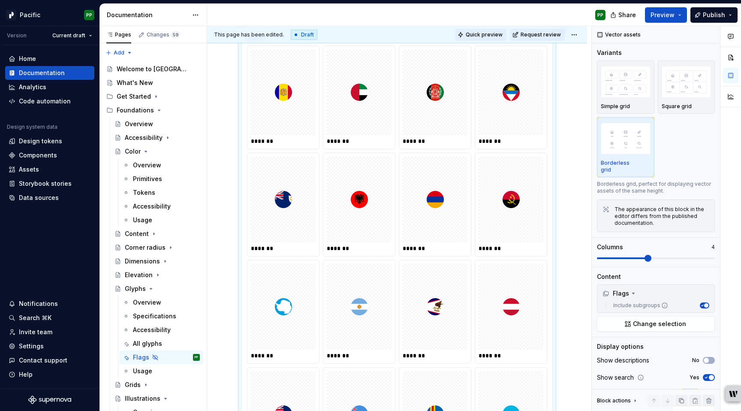
click at [488, 33] on span "Quick preview" at bounding box center [484, 34] width 37 height 7
click at [683, 13] on button "Preview" at bounding box center [666, 14] width 42 height 15
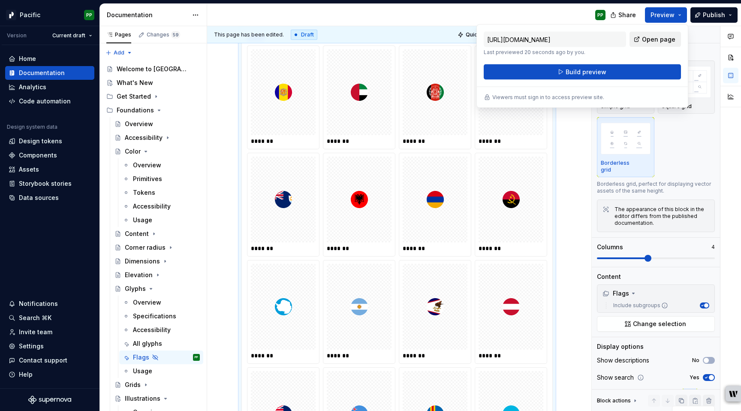
click at [654, 41] on span "Open page" at bounding box center [658, 39] width 33 height 9
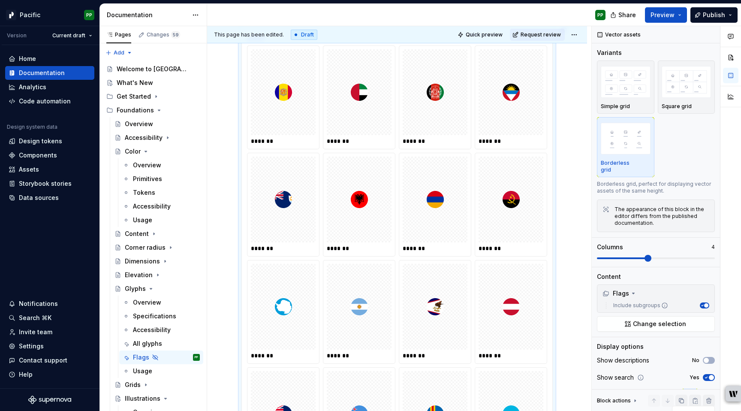
click at [499, 15] on div "PP" at bounding box center [409, 15] width 405 height 22
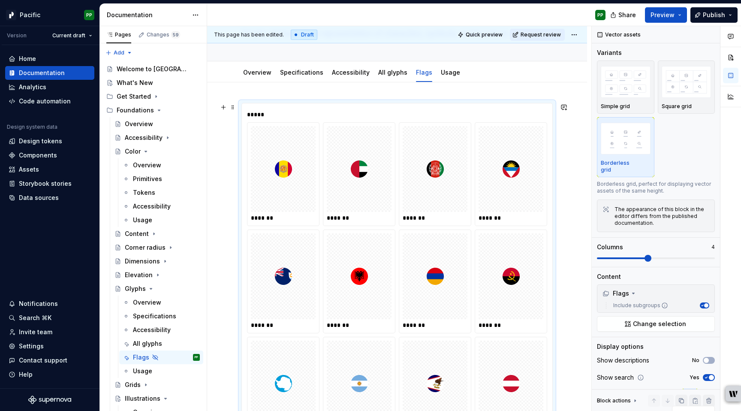
scroll to position [0, 0]
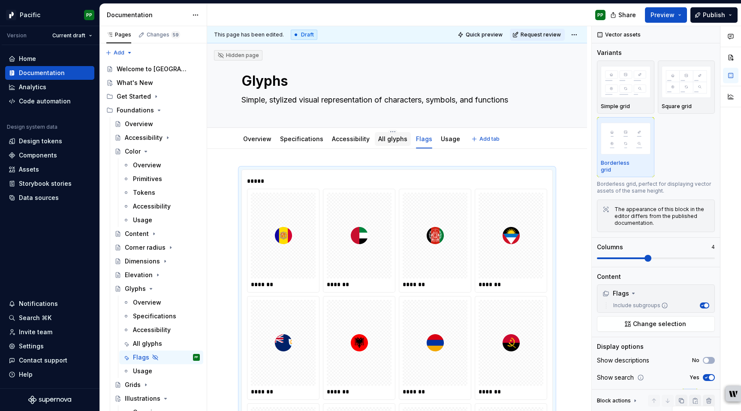
click at [390, 139] on link "All glyphs" at bounding box center [392, 138] width 29 height 7
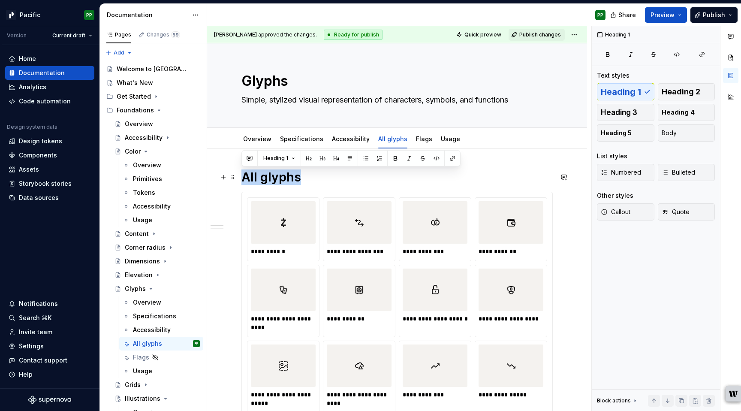
drag, startPoint x: 303, startPoint y: 176, endPoint x: 239, endPoint y: 177, distance: 63.9
copy h1 "All glyphs"
click at [420, 139] on link "Flags" at bounding box center [424, 138] width 16 height 7
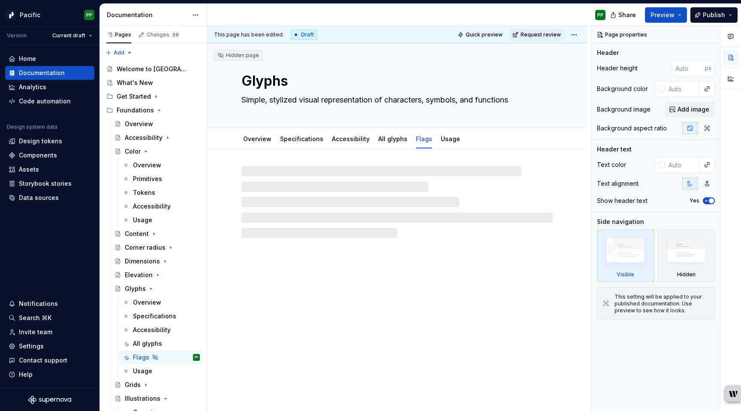
type textarea "*"
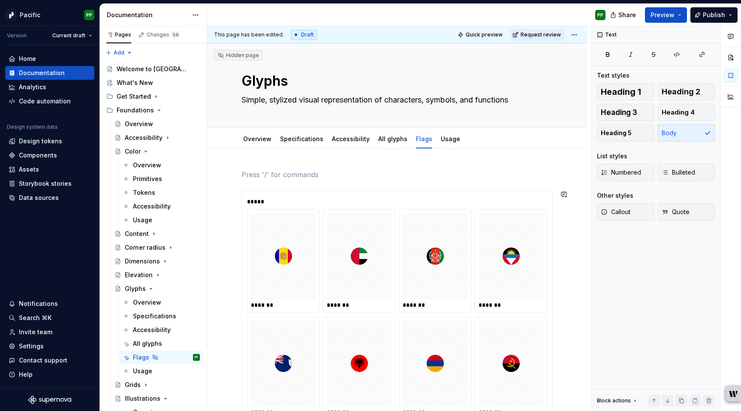
paste div
click at [623, 93] on span "Heading 1" at bounding box center [621, 91] width 40 height 9
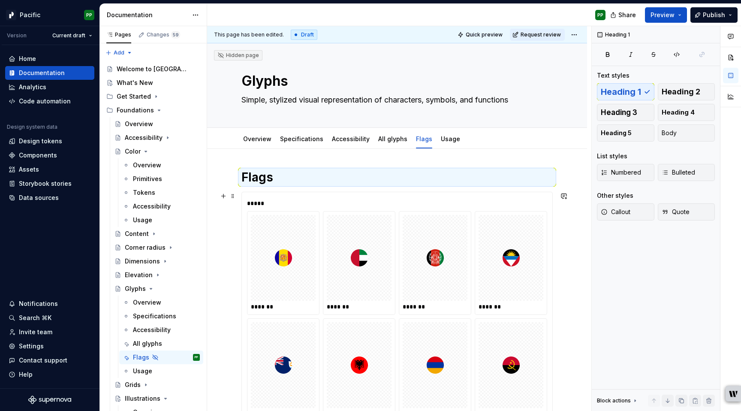
click at [385, 247] on div at bounding box center [359, 258] width 65 height 86
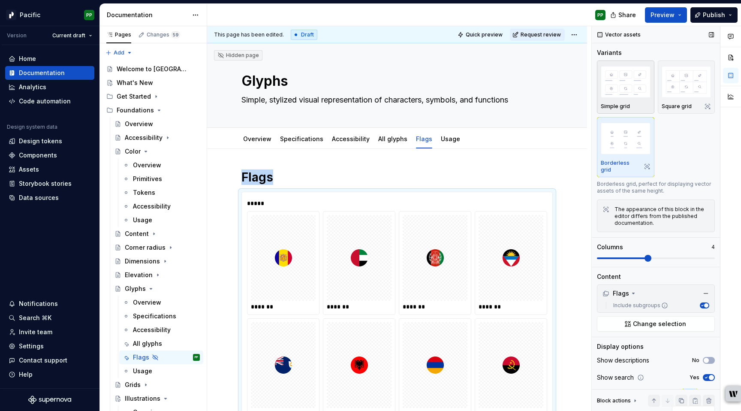
click at [623, 91] on img "button" at bounding box center [626, 81] width 50 height 31
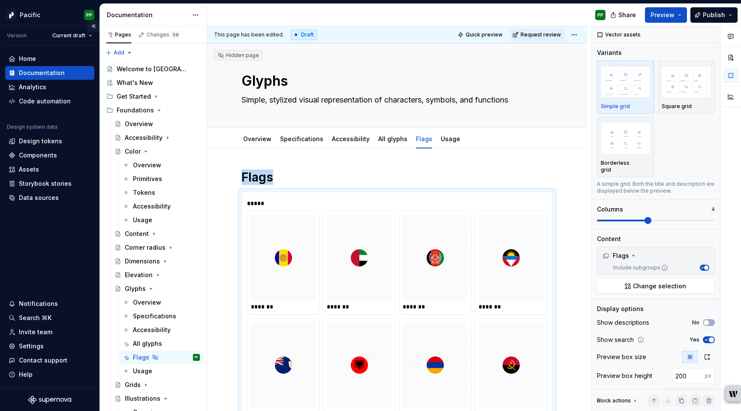
click at [92, 27] on button "Collapse sidebar" at bounding box center [93, 26] width 12 height 12
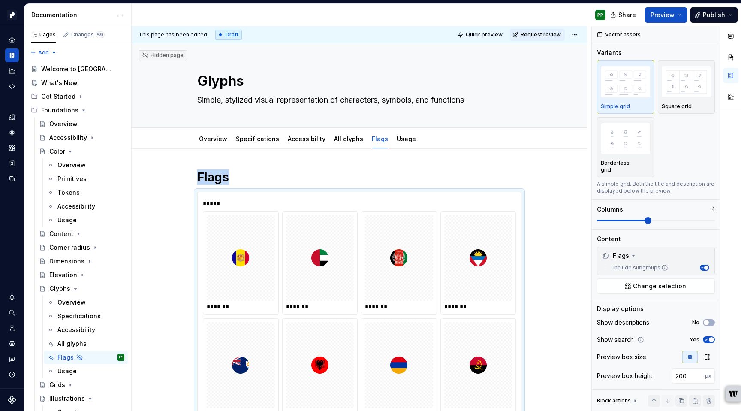
type textarea "*"
click at [689, 368] on input "200" at bounding box center [688, 375] width 33 height 15
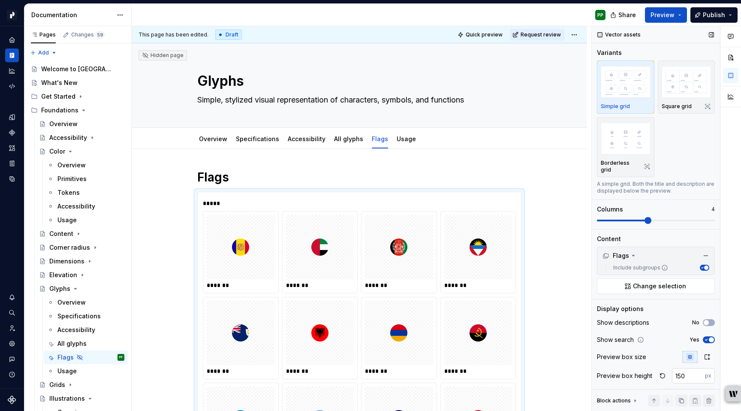
click at [692, 368] on input "150" at bounding box center [688, 375] width 33 height 15
type input "160"
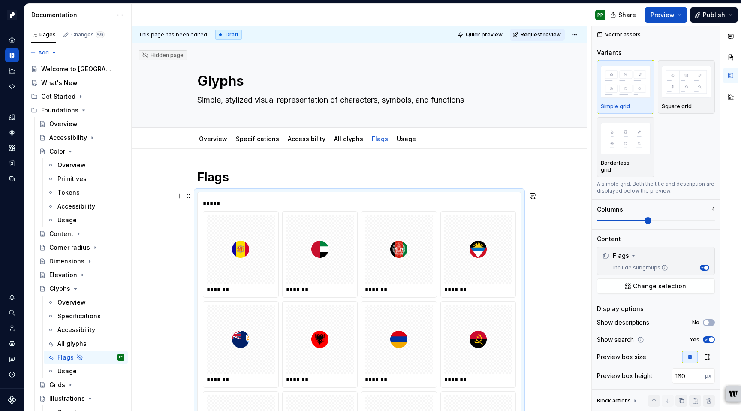
click at [170, 267] on div "**********" at bounding box center [362, 218] width 460 height 385
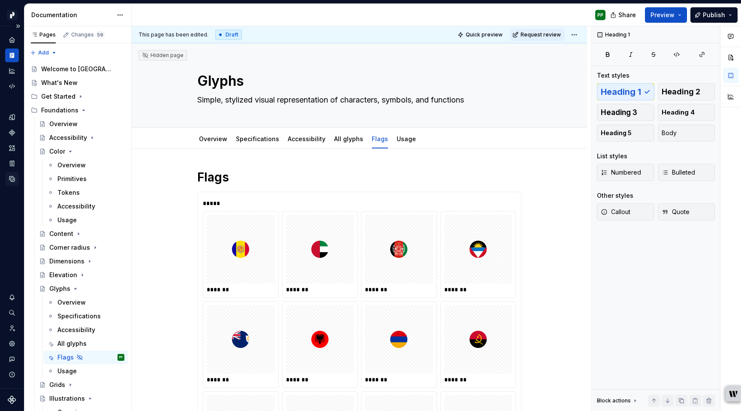
click at [11, 182] on icon "Data sources" at bounding box center [12, 179] width 8 height 8
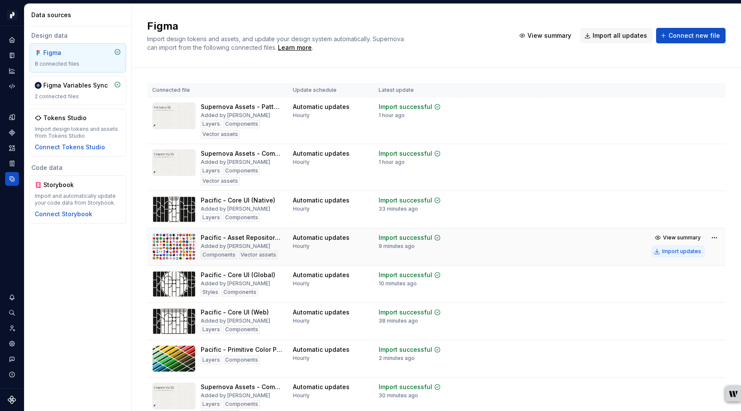
click at [680, 251] on div "Import updates" at bounding box center [681, 251] width 39 height 7
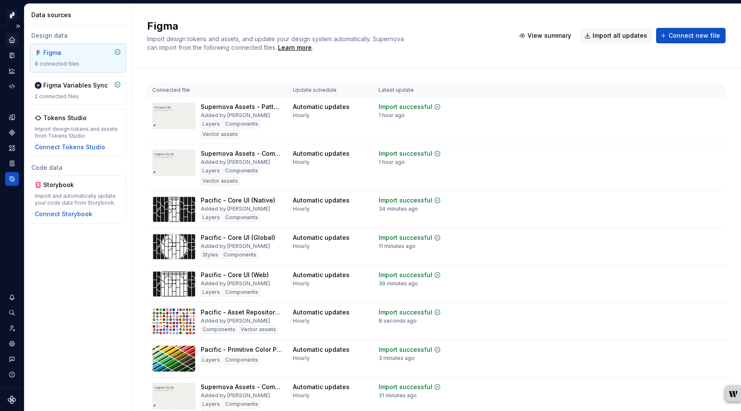
click at [12, 40] on icon "Home" at bounding box center [12, 40] width 6 height 6
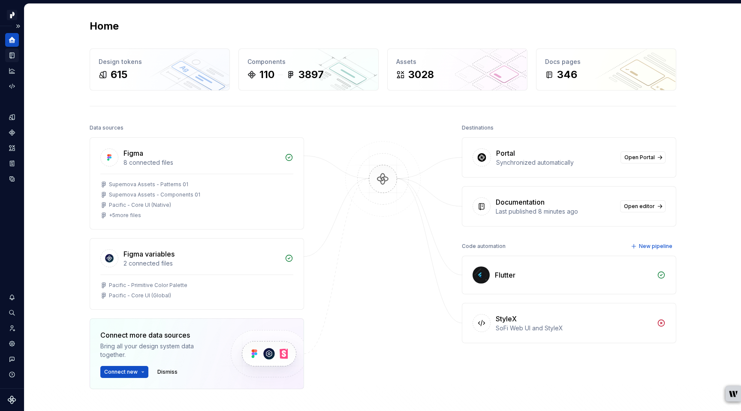
click at [14, 55] on icon "Documentation" at bounding box center [12, 55] width 3 height 5
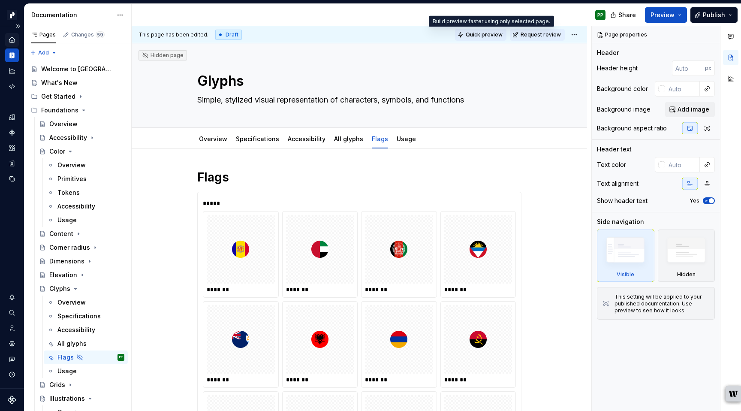
click at [503, 33] on span "Quick preview" at bounding box center [484, 34] width 37 height 7
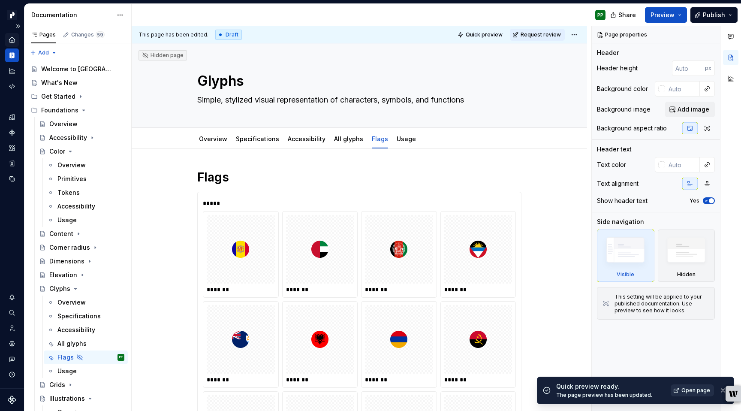
click at [694, 388] on span "Open page" at bounding box center [695, 390] width 29 height 7
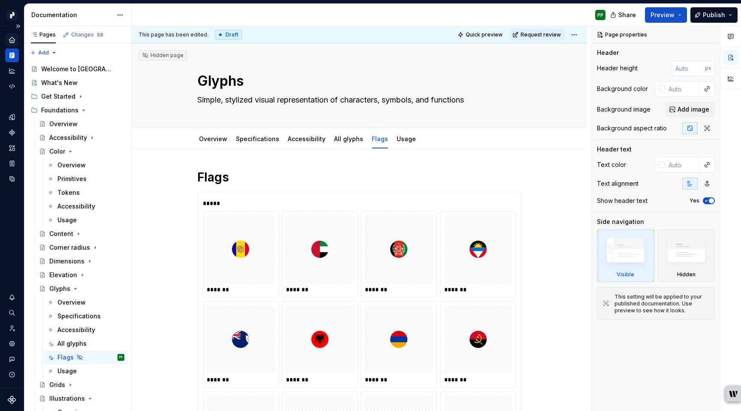
type textarea "*"
